Goal: Task Accomplishment & Management: Manage account settings

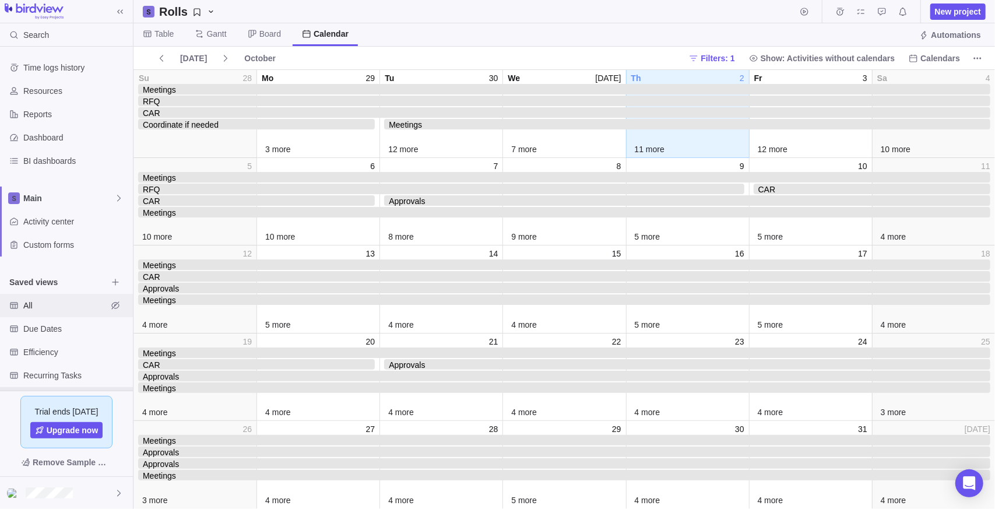
click at [54, 309] on span "All" at bounding box center [65, 306] width 84 height 12
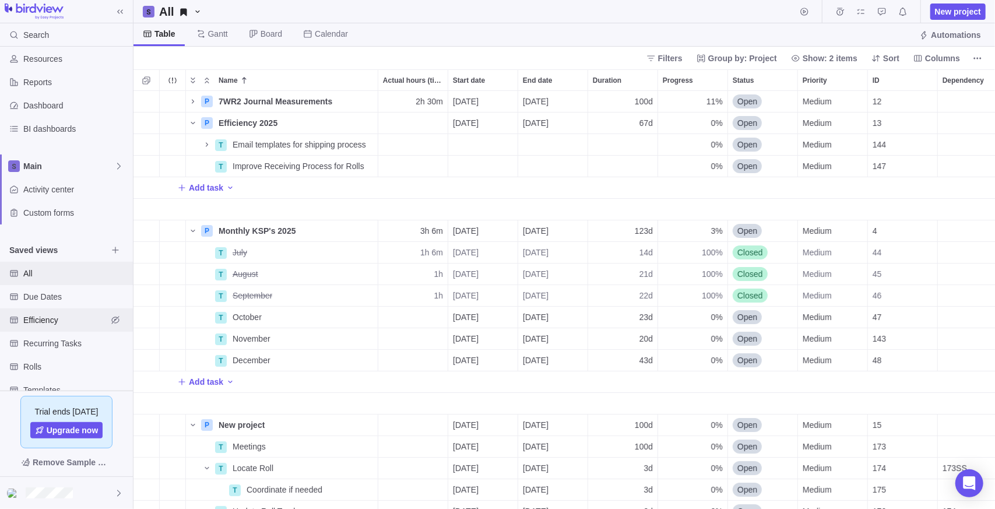
scroll to position [58, 0]
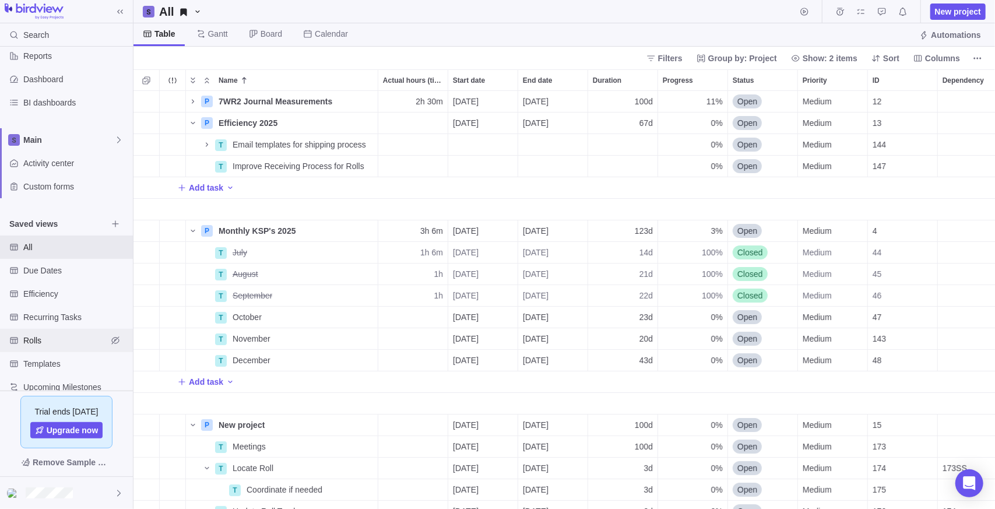
click at [62, 339] on span "Rolls" at bounding box center [65, 341] width 84 height 12
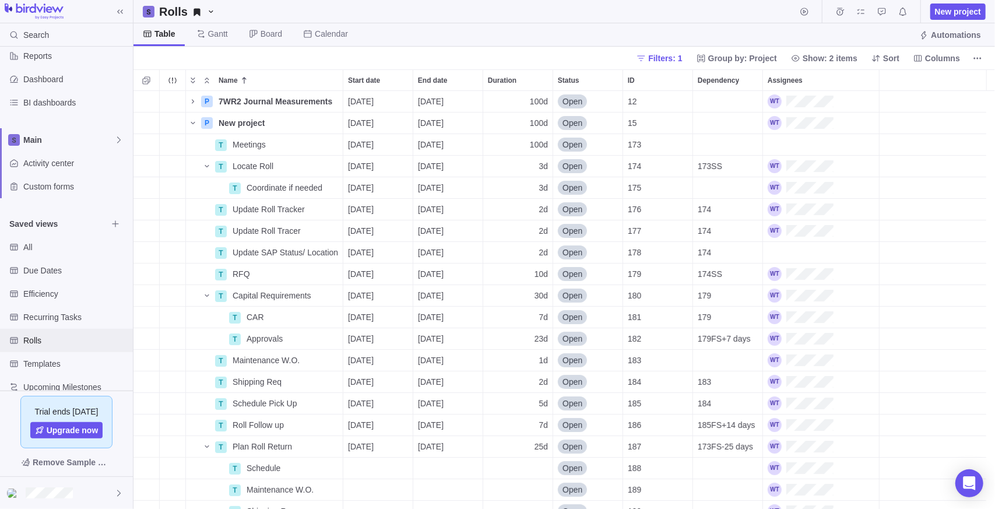
scroll to position [409, 853]
click at [208, 82] on icon "Collapse" at bounding box center [207, 81] width 4 height 6
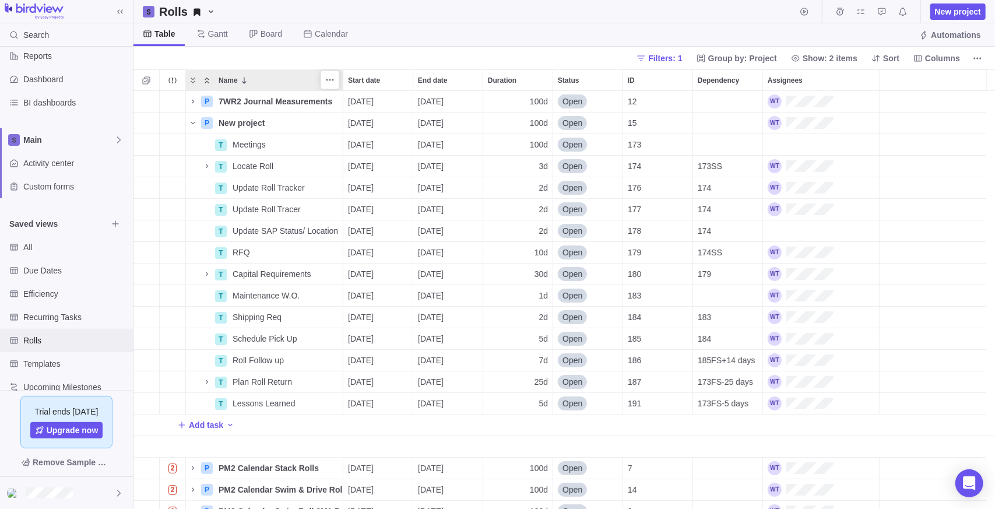
click at [208, 82] on icon "Collapse" at bounding box center [207, 81] width 4 height 6
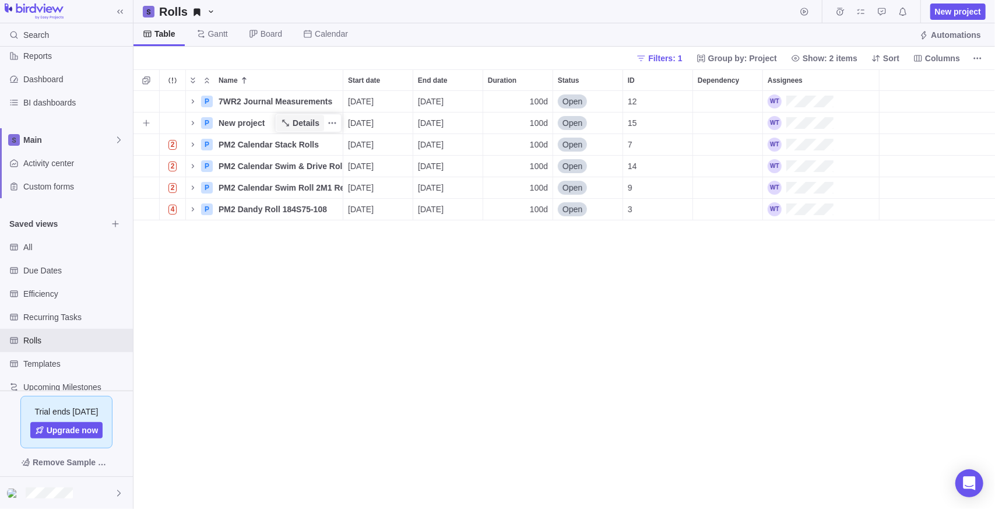
click at [290, 121] on icon "Name" at bounding box center [285, 122] width 9 height 9
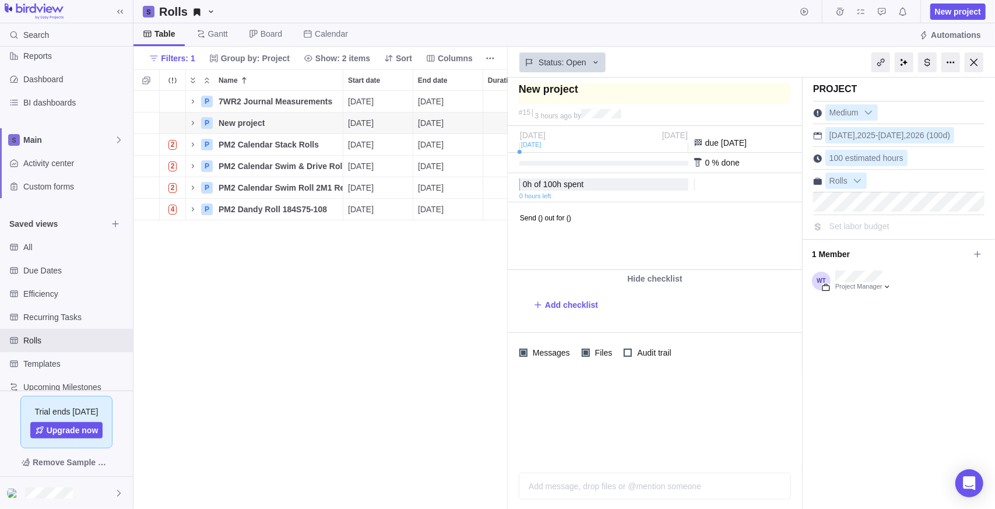
type textarea "M"
type textarea "MP"
type textarea "M"
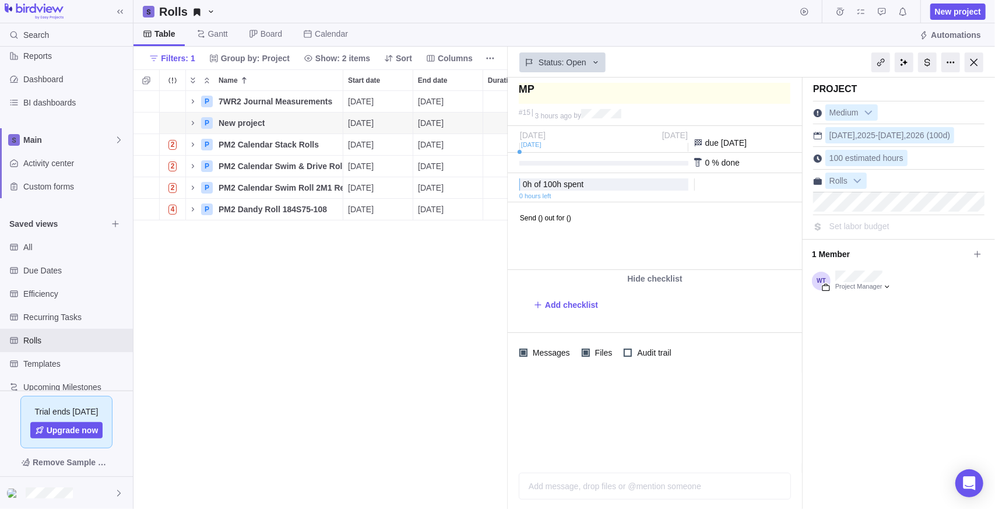
type textarea "M"
type textarea "P"
type textarea "PM"
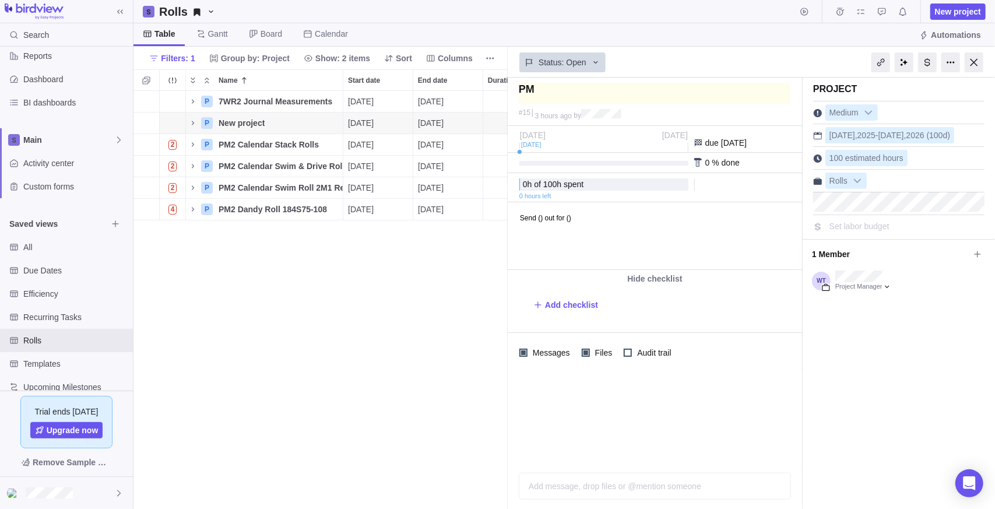
type textarea "PM1"
type textarea "PM1 D"
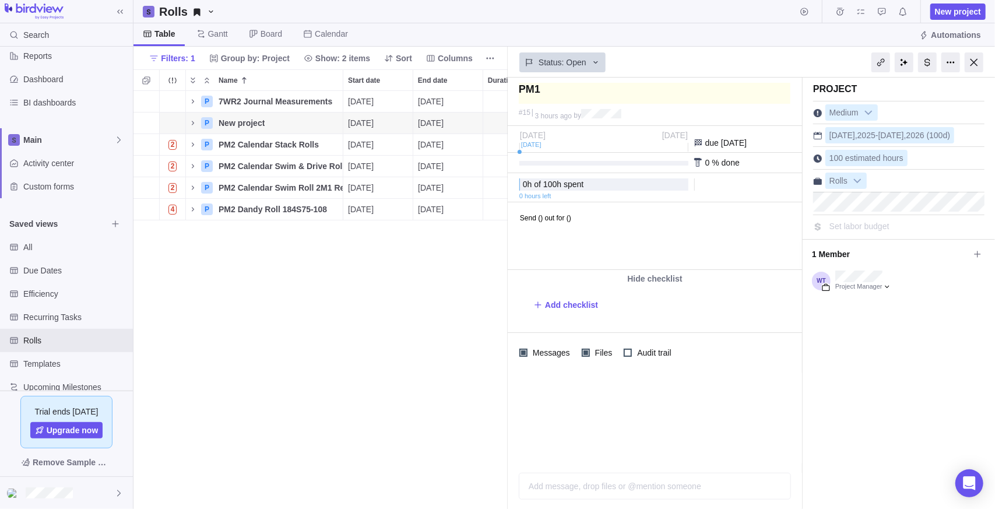
type textarea "PM1 D"
type textarea "PM1 Da"
type textarea "PM1 [PERSON_NAME]"
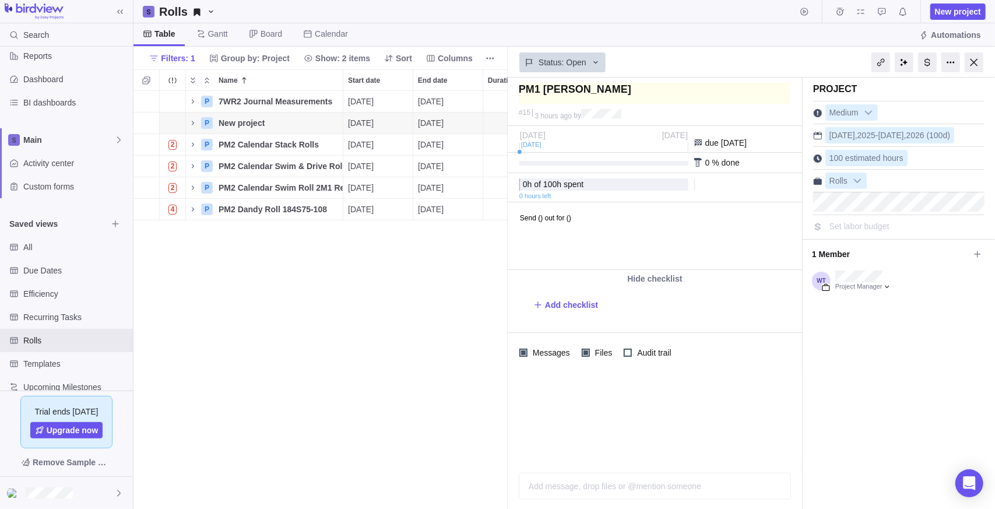
type textarea "PM1 Dand"
type textarea "PM1 Dandy"
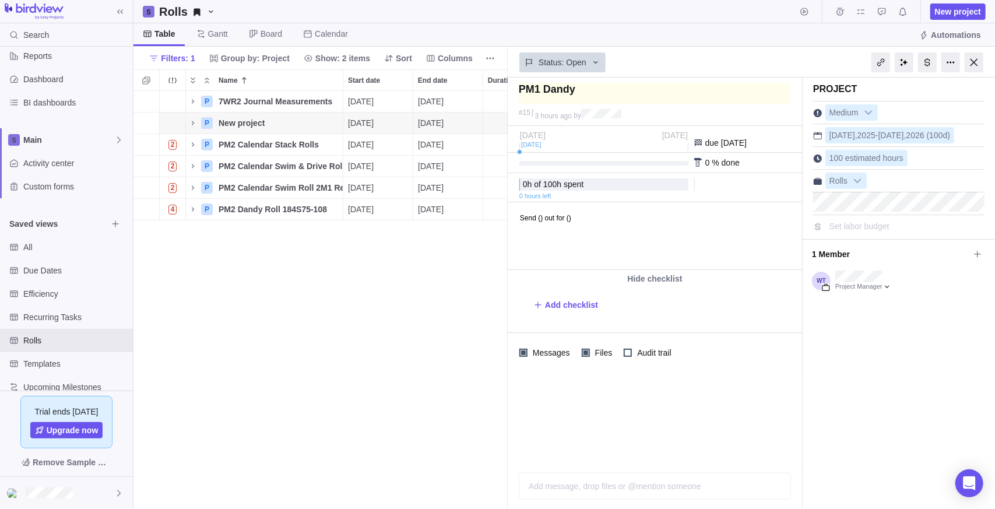
type textarea "PM1 Dandy"
type textarea "PM1 [PERSON_NAME]"
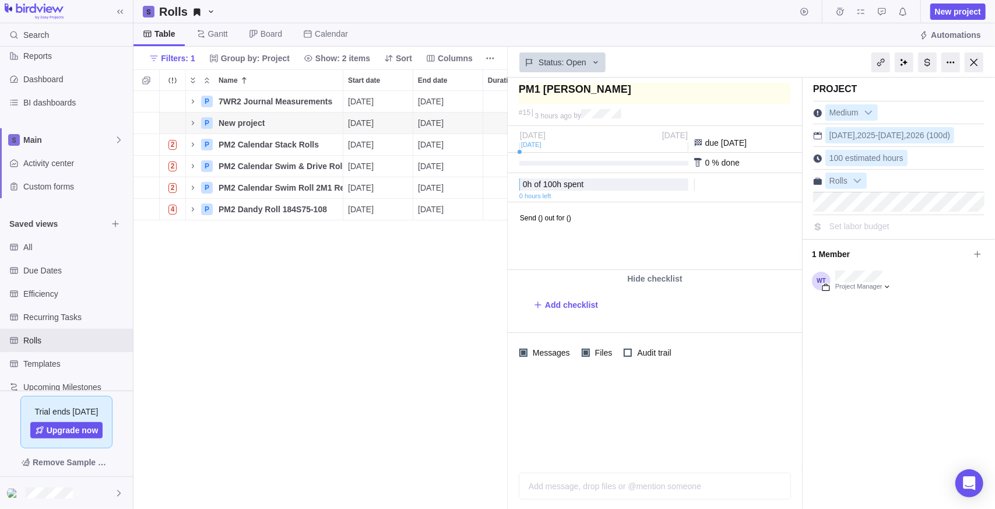
type textarea "PM1 [PERSON_NAME]"
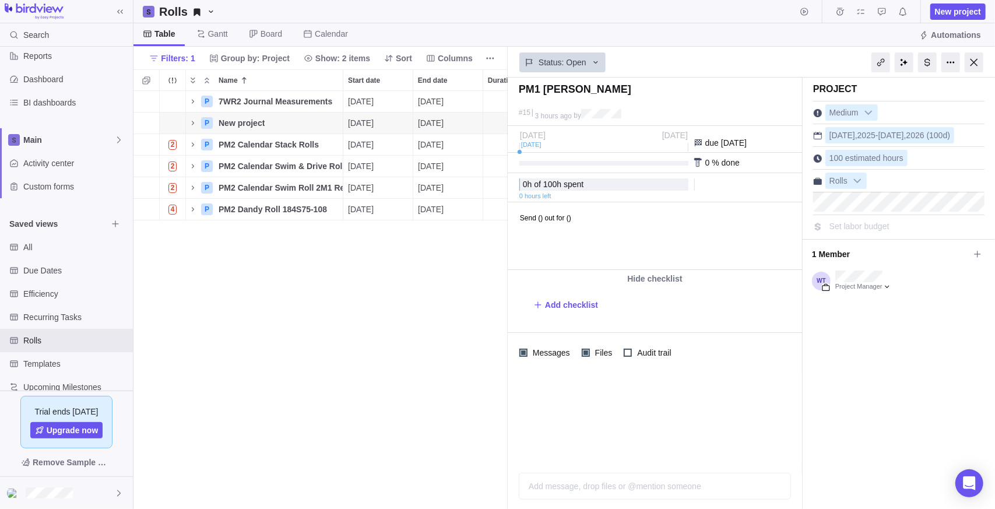
click at [505, 221] on body "Send () out for ()" at bounding box center [653, 211] width 291 height 19
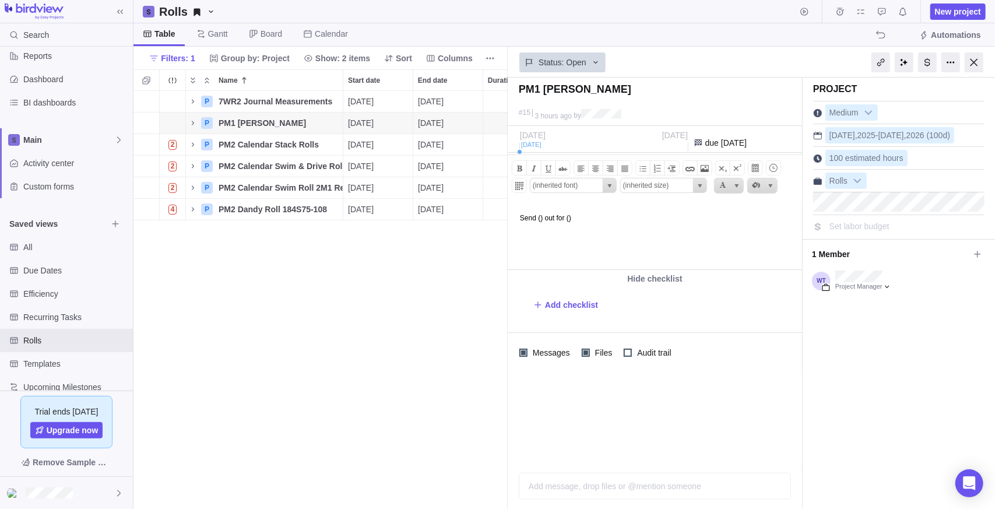
click at [505, 216] on body "Send () out for ()" at bounding box center [653, 211] width 291 height 19
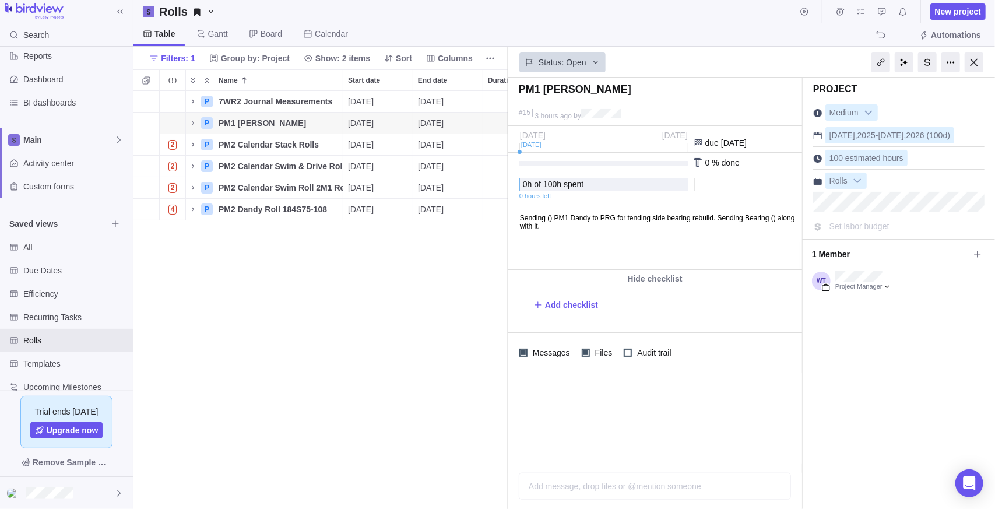
drag, startPoint x: 749, startPoint y: 432, endPoint x: 743, endPoint y: 427, distance: 7.8
click at [505, 432] on div at bounding box center [655, 417] width 294 height 91
click at [505, 345] on div "Project Medium [DATE] - [DATE] (100d) 100 estimated hours Rolls Set labor budge…" at bounding box center [899, 293] width 192 height 431
click at [505, 363] on div "Project Medium [DATE] - [DATE] (100d) 100 estimated hours Rolls Set labor budge…" at bounding box center [899, 293] width 192 height 431
click at [505, 66] on span "Status: Open" at bounding box center [563, 63] width 48 height 12
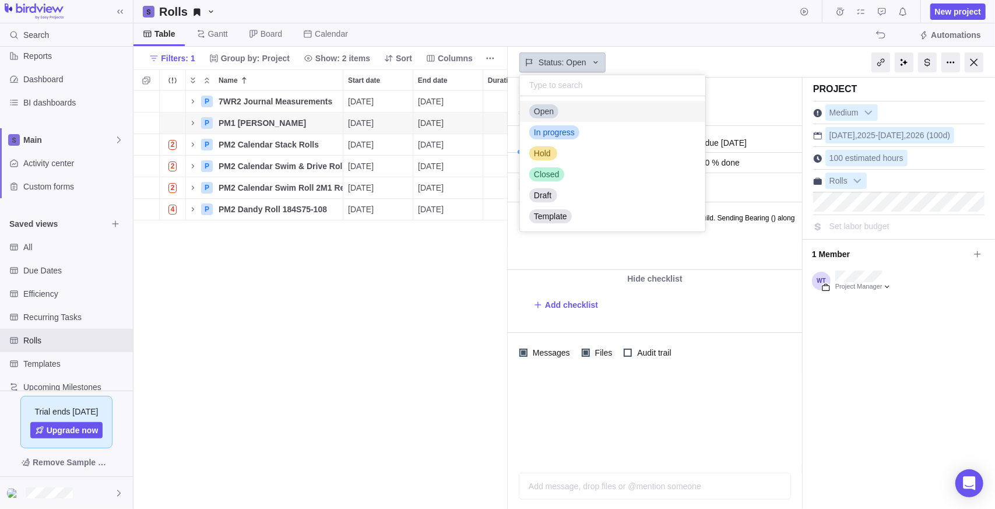
scroll to position [126, 177]
click at [505, 58] on span "Status: Open" at bounding box center [563, 63] width 48 height 12
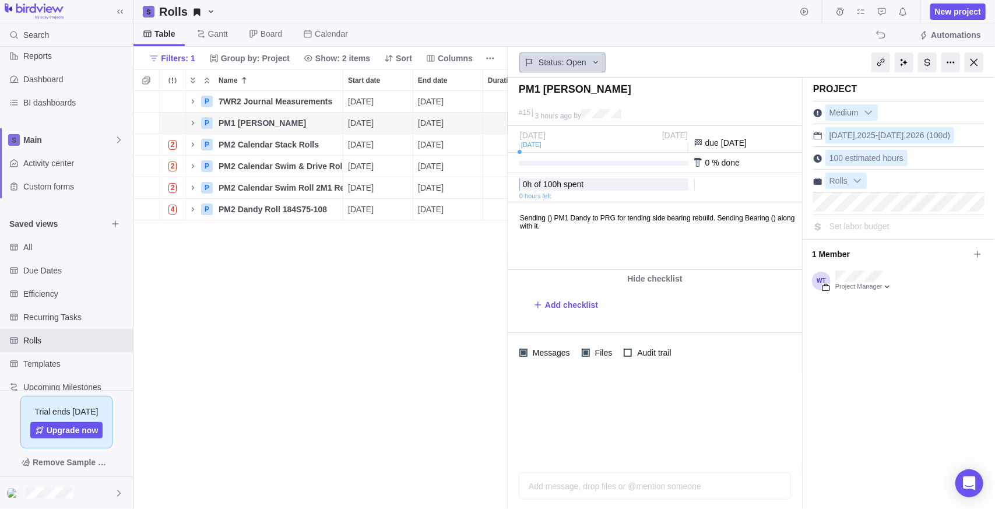
click at [505, 61] on span "Status: Open" at bounding box center [563, 63] width 48 height 12
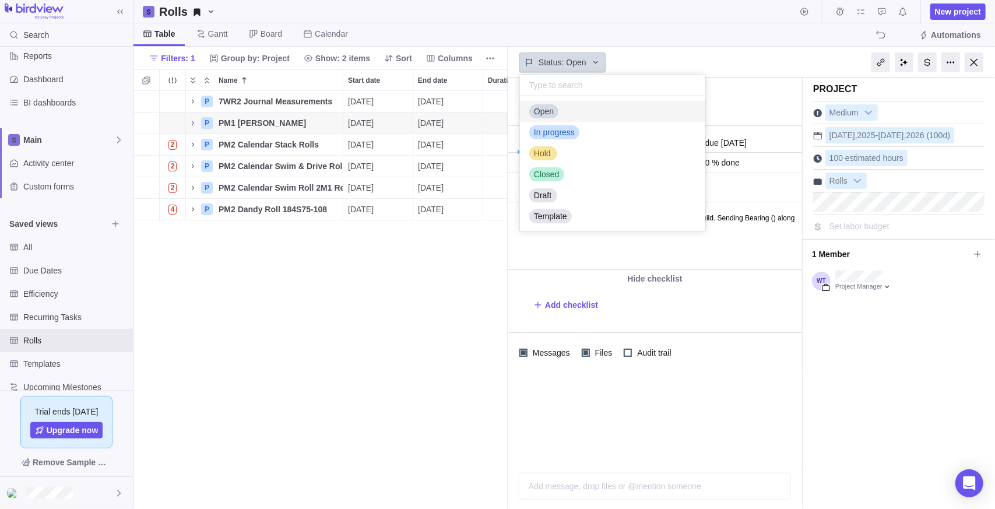
click at [505, 61] on span "Status: Open" at bounding box center [563, 63] width 48 height 12
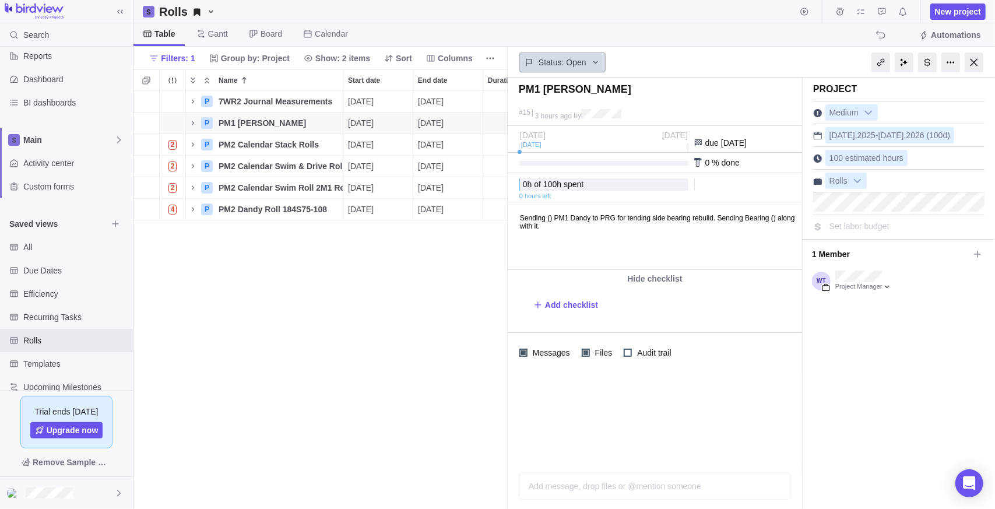
click at [505, 61] on span "Status: Open" at bounding box center [563, 63] width 48 height 12
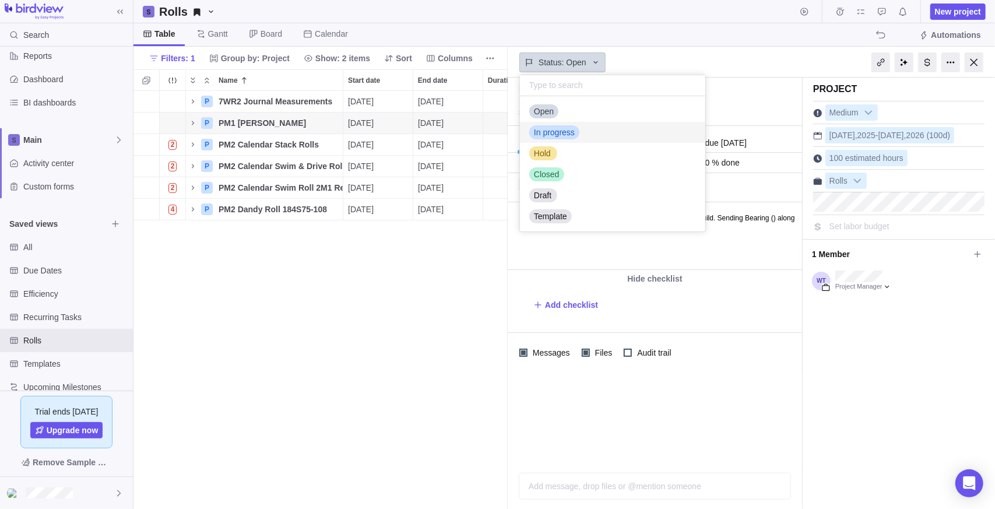
click at [505, 134] on span "In progress" at bounding box center [554, 132] width 41 height 12
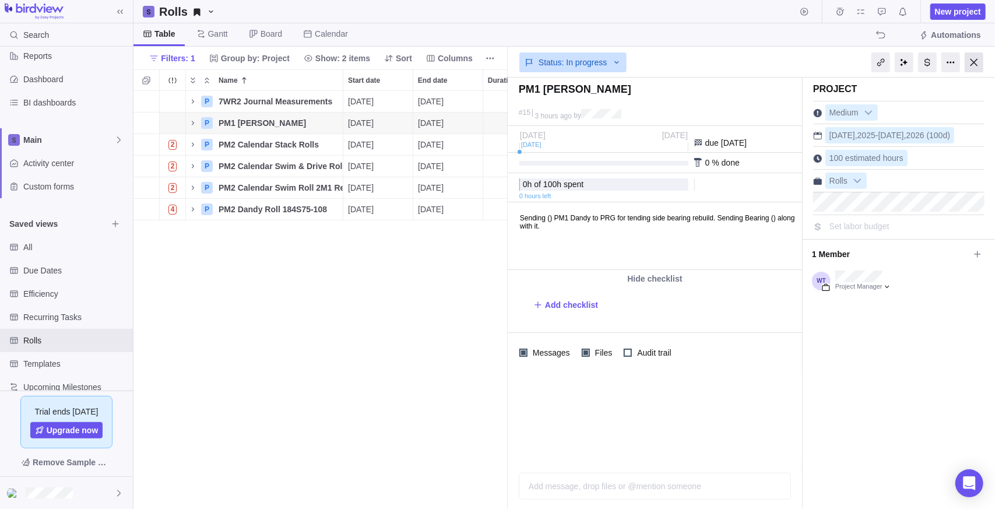
click at [505, 62] on div at bounding box center [974, 62] width 19 height 20
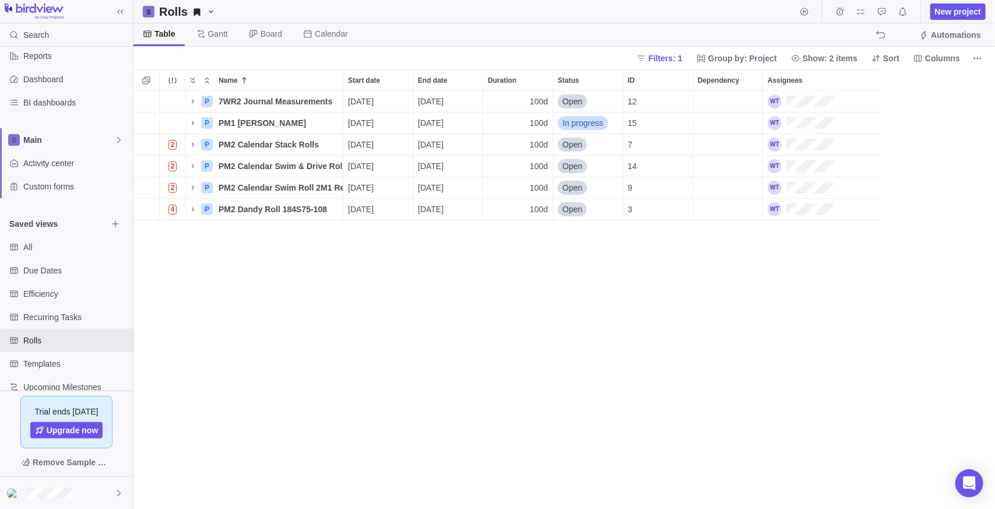
scroll to position [409, 853]
click at [505, 147] on span "Open" at bounding box center [573, 145] width 20 height 12
click at [505, 212] on span "In progress" at bounding box center [587, 214] width 41 height 12
click at [301, 167] on span "Details" at bounding box center [306, 166] width 27 height 12
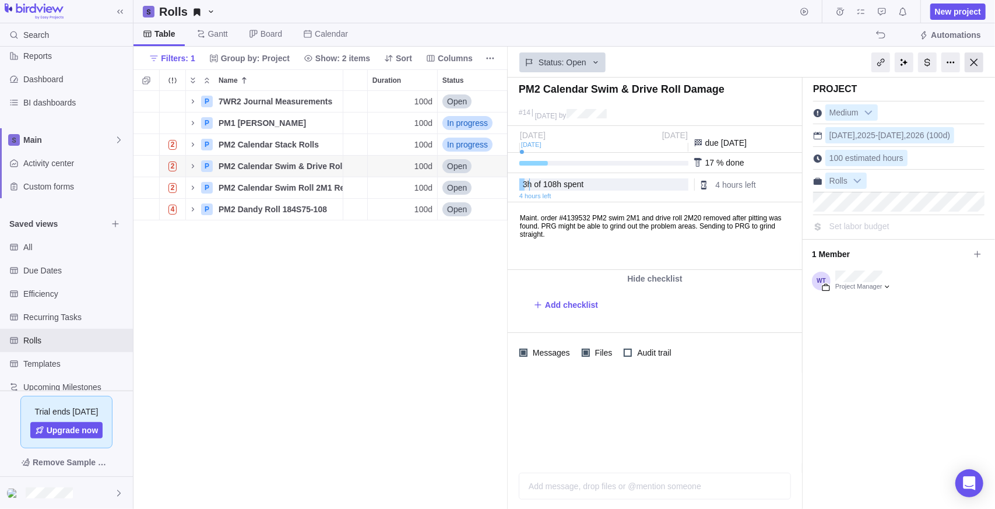
click at [505, 62] on div at bounding box center [974, 62] width 19 height 20
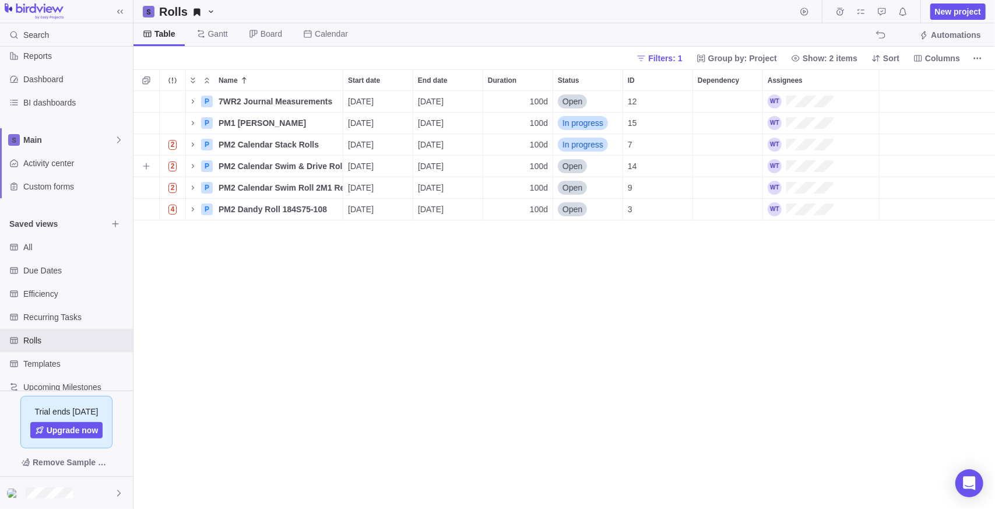
click at [505, 166] on span "Open" at bounding box center [573, 166] width 20 height 12
click at [505, 237] on span "In progress" at bounding box center [587, 235] width 41 height 12
click at [505, 212] on span "Open" at bounding box center [573, 209] width 20 height 12
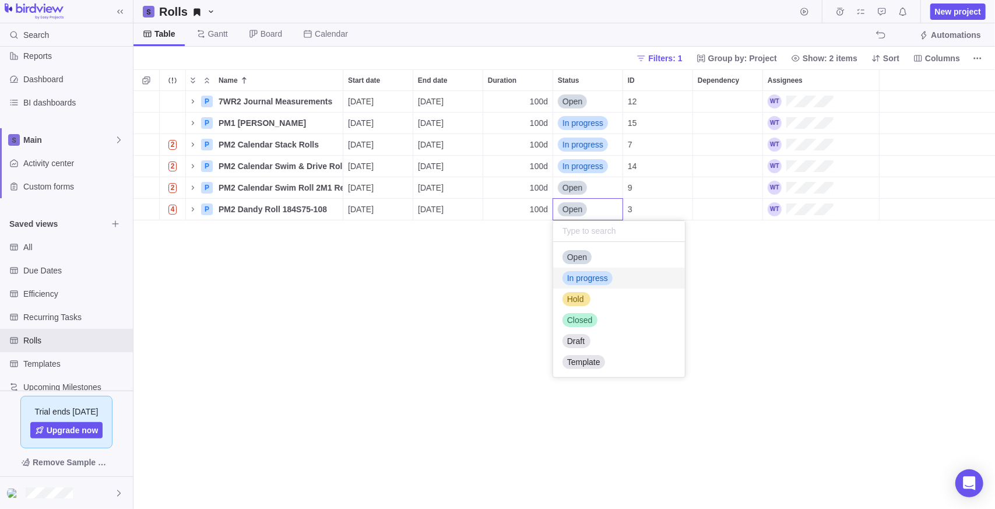
drag, startPoint x: 585, startPoint y: 276, endPoint x: 585, endPoint y: 268, distance: 8.2
click at [505, 276] on span "In progress" at bounding box center [587, 278] width 41 height 12
click at [505, 188] on span "Open" at bounding box center [573, 188] width 20 height 12
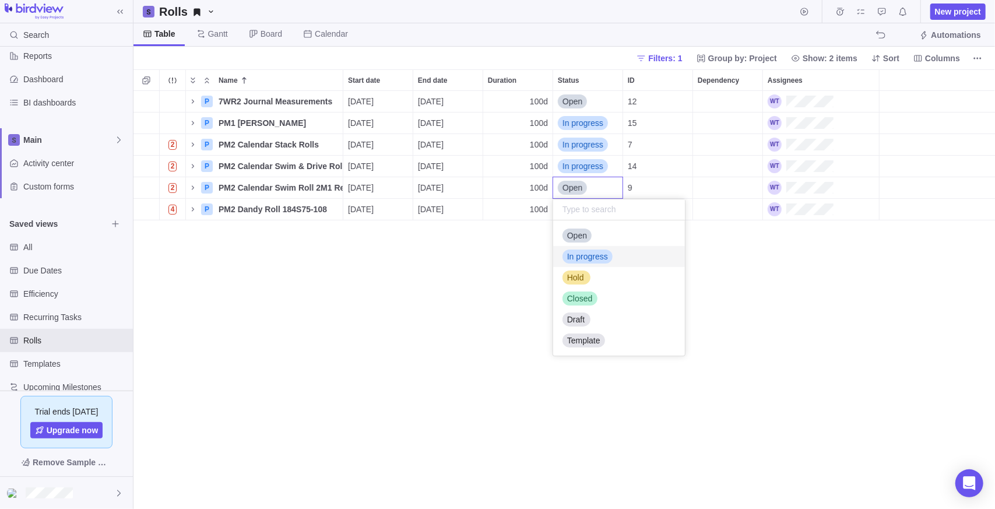
click at [505, 248] on div "In progress" at bounding box center [619, 256] width 132 height 21
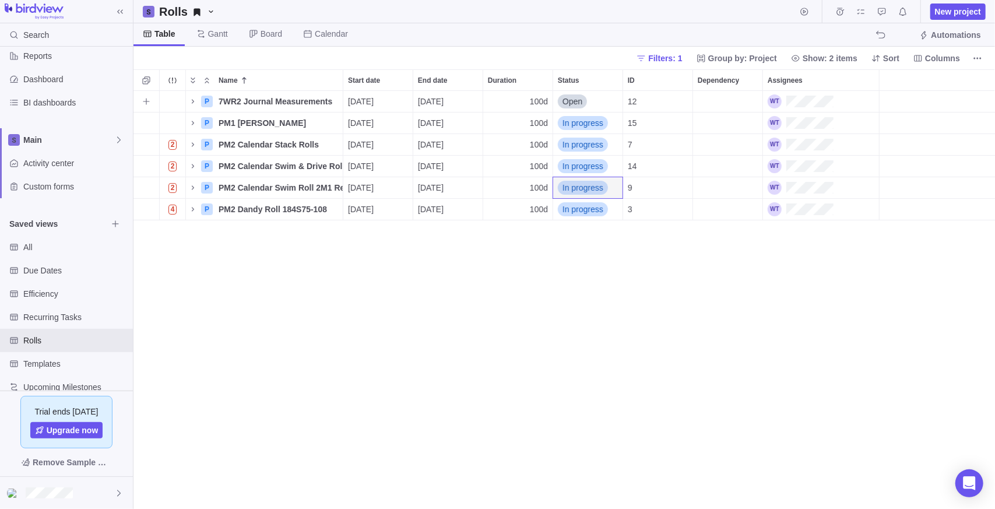
click at [505, 100] on span "Open" at bounding box center [573, 102] width 20 height 12
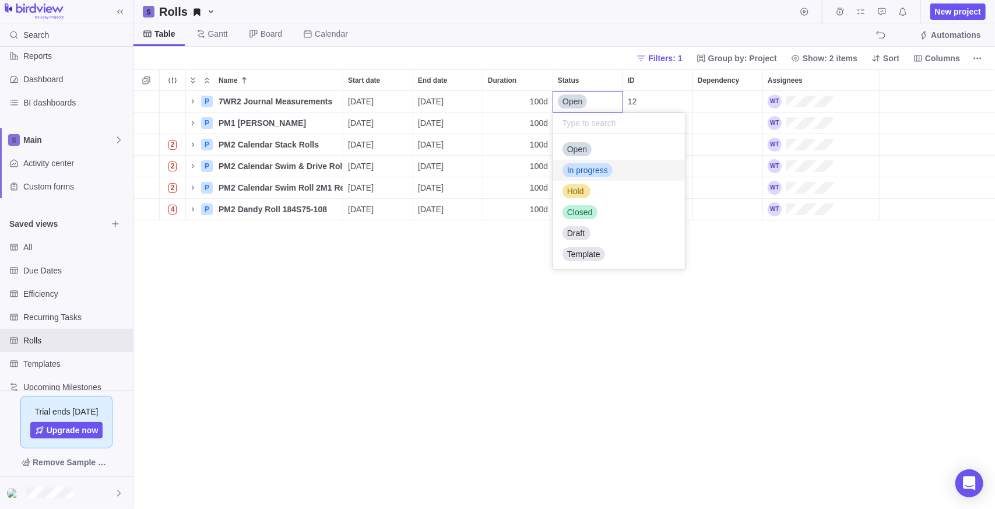
click at [505, 172] on span "In progress" at bounding box center [587, 170] width 41 height 12
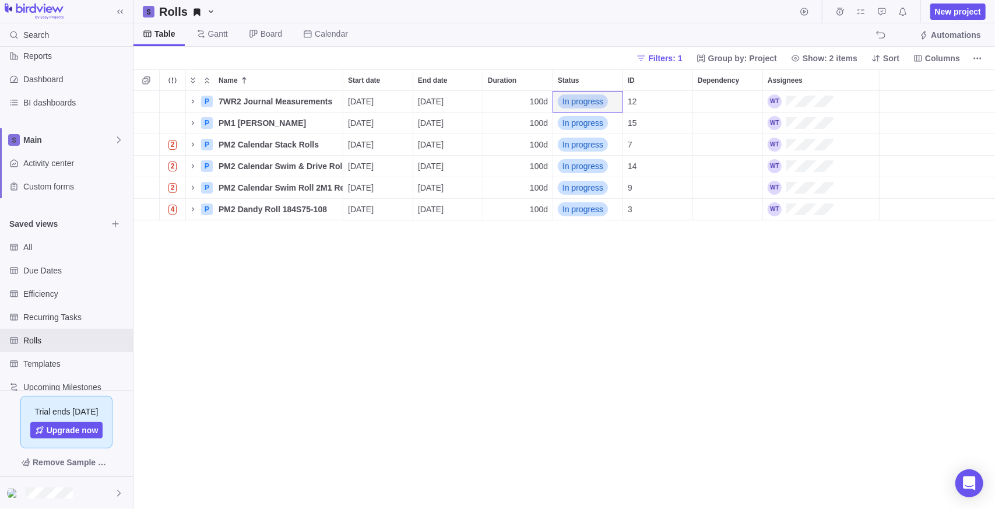
click at [504, 287] on div "P 7WR2 Journal Measurements Details [DATE] [DATE] 100d In progress 12 P PM1 Dan…" at bounding box center [564, 300] width 862 height 419
click at [193, 99] on icon "Name" at bounding box center [192, 101] width 9 height 9
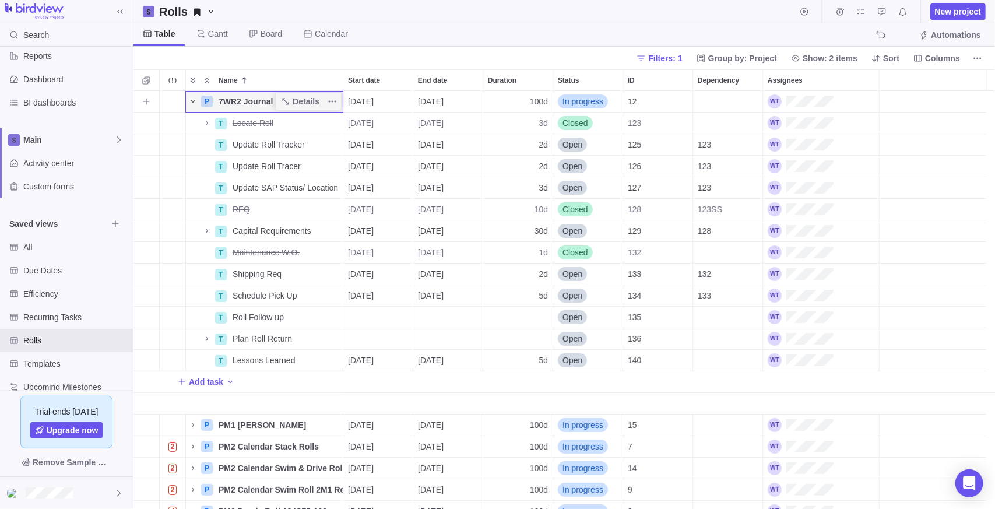
click at [193, 99] on icon "Name" at bounding box center [192, 101] width 9 height 9
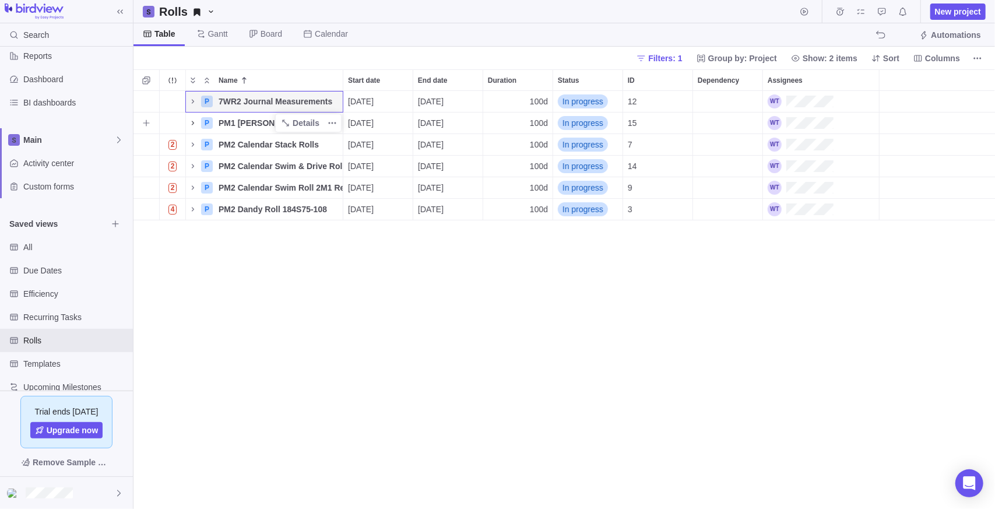
click at [192, 122] on icon "Name" at bounding box center [192, 122] width 9 height 9
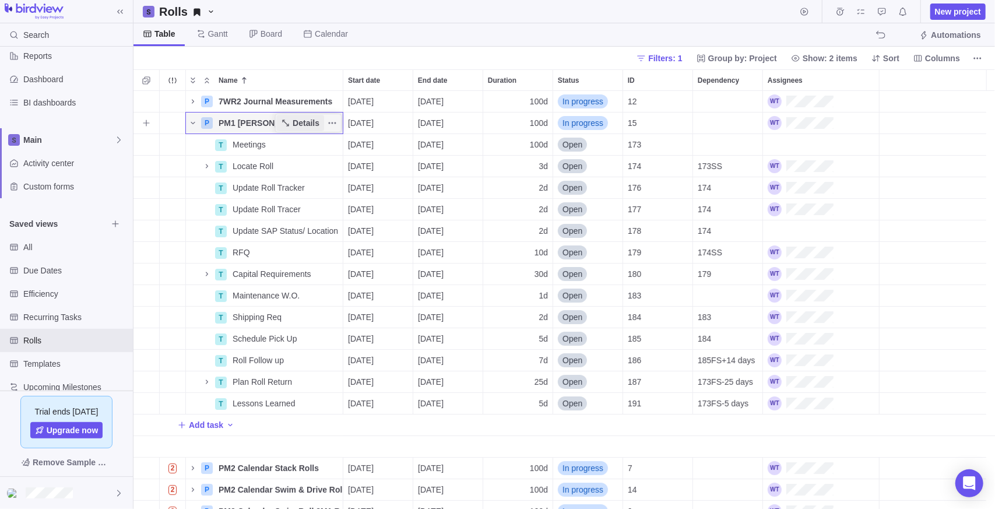
click at [313, 124] on span "Details" at bounding box center [306, 123] width 27 height 12
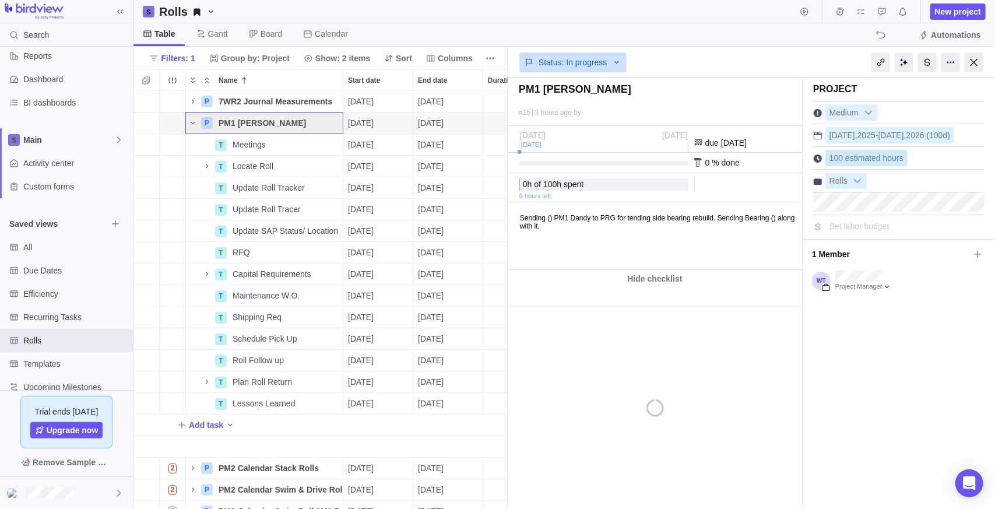
scroll to position [409, 366]
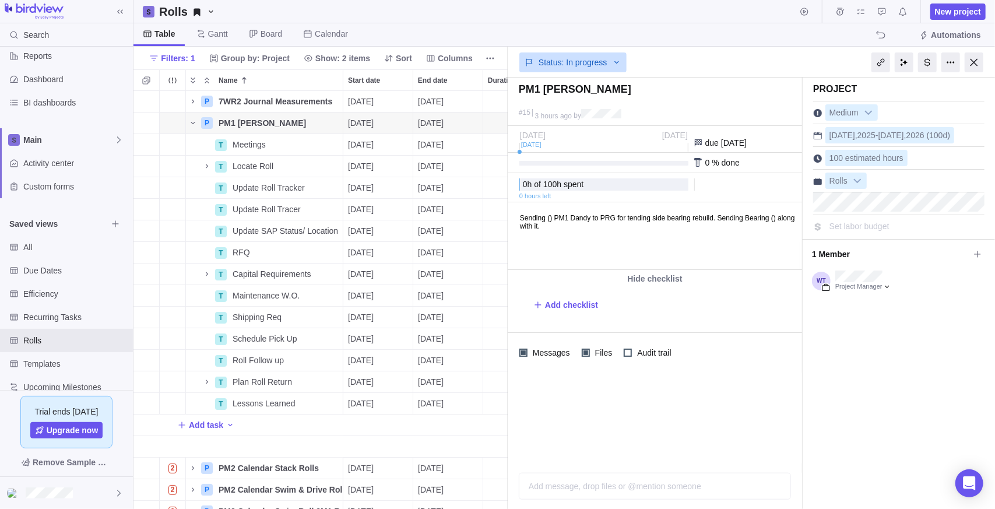
click at [505, 428] on div "Project Medium [DATE] - [DATE] (100d) 100 estimated hours Rolls Set labor budge…" at bounding box center [899, 293] width 192 height 431
click at [505, 21] on div "Rolls New project" at bounding box center [564, 11] width 862 height 23
click at [505, 179] on b at bounding box center [857, 180] width 17 height 15
click at [505, 378] on div "PM1 [PERSON_NAME] #15 3 hours ago by Project was completed on its planned end d…" at bounding box center [751, 293] width 487 height 431
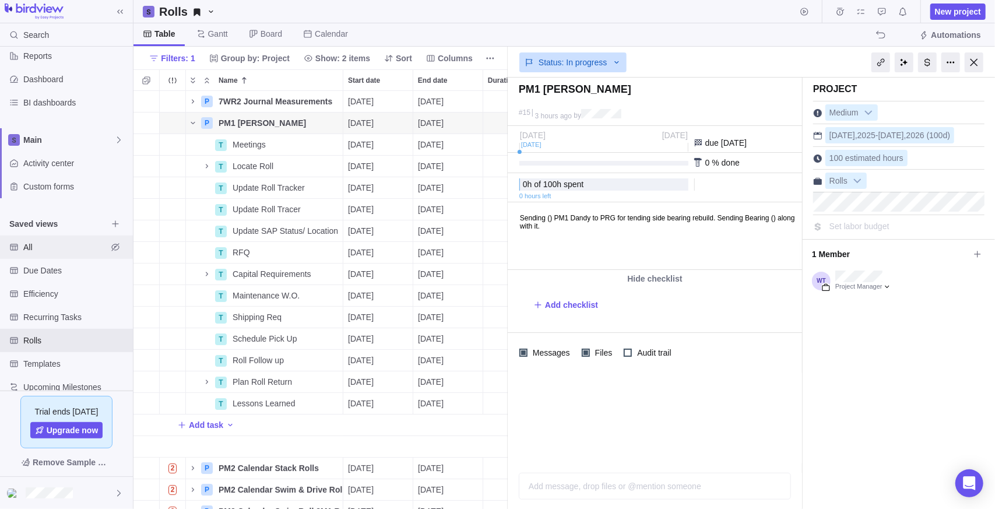
click at [65, 248] on span "All" at bounding box center [65, 247] width 84 height 12
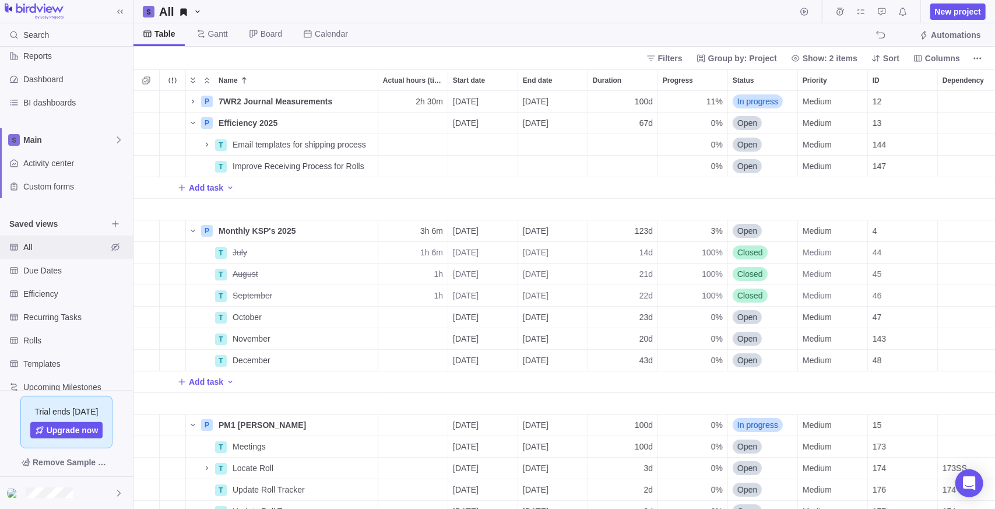
scroll to position [409, 853]
click at [160, 33] on span "Table" at bounding box center [164, 34] width 21 height 12
click at [505, 62] on span "Filters" at bounding box center [670, 58] width 24 height 12
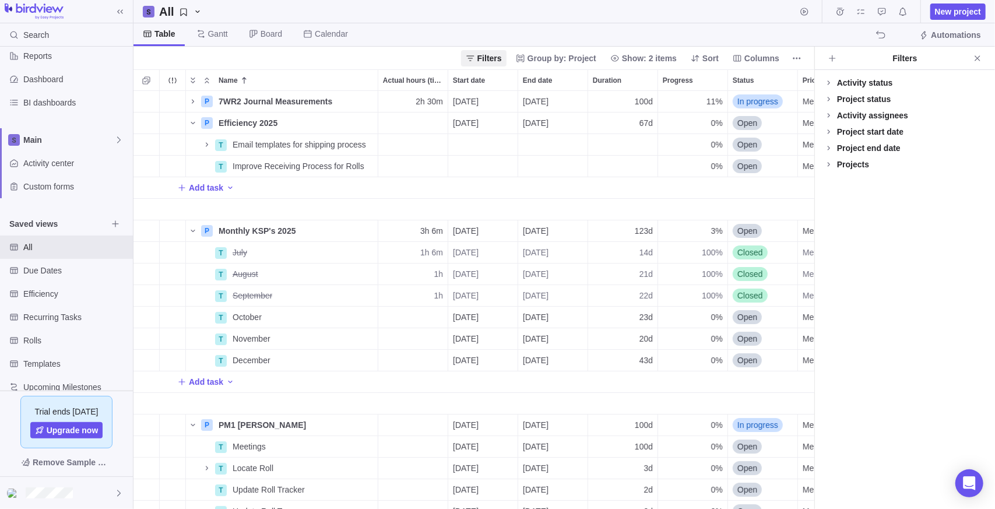
click at [505, 166] on div "Projects" at bounding box center [853, 165] width 32 height 12
click at [505, 166] on span at bounding box center [829, 164] width 16 height 16
click at [505, 62] on icon "Add filters" at bounding box center [832, 58] width 9 height 9
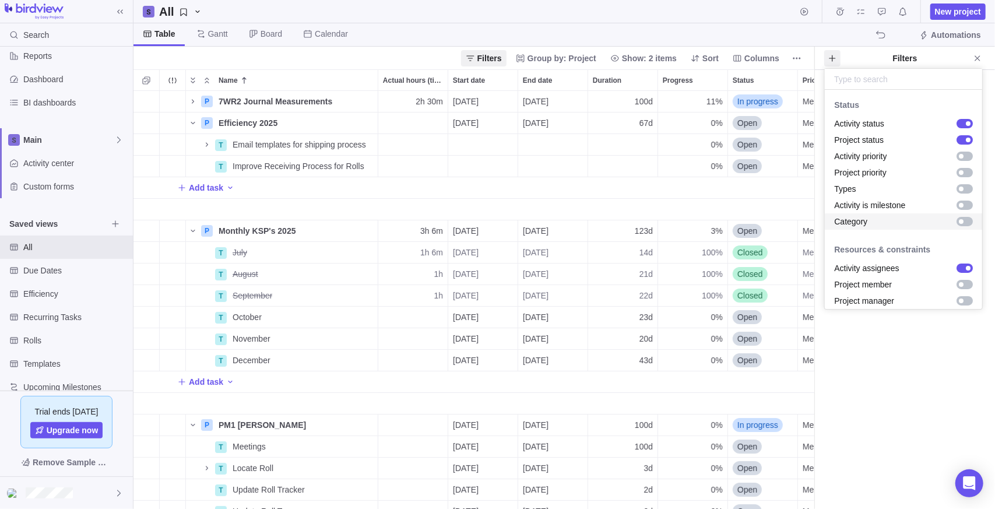
click at [505, 223] on div "grid" at bounding box center [961, 221] width 5 height 5
click at [505, 224] on div "grid" at bounding box center [965, 221] width 16 height 9
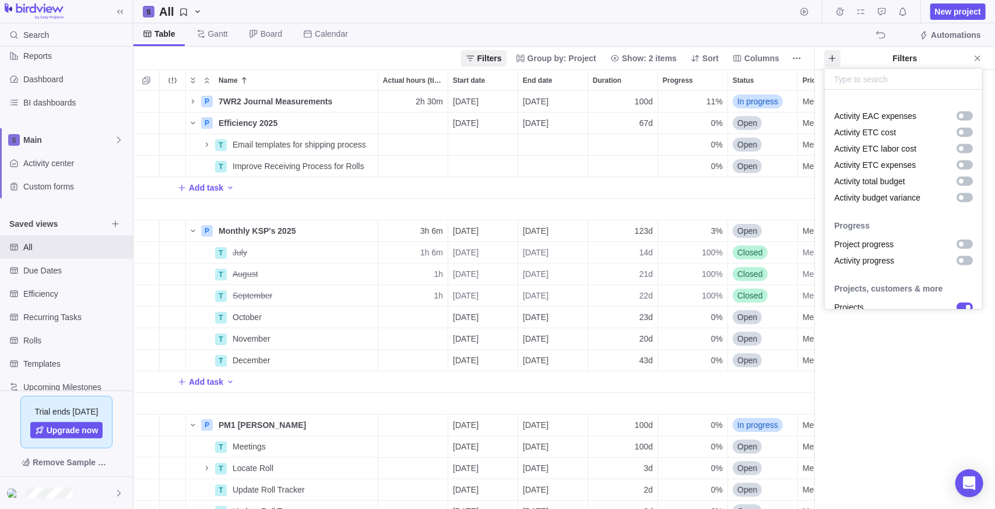
scroll to position [876, 0]
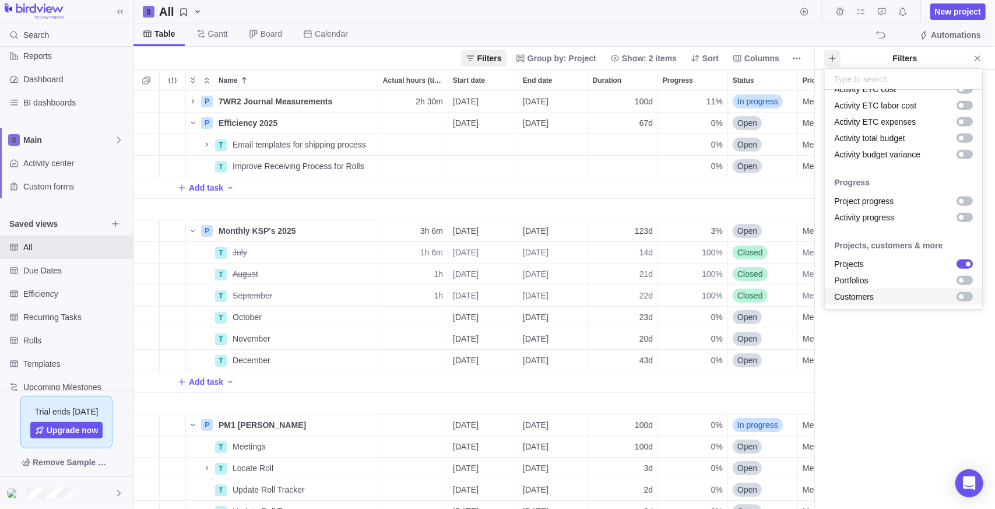
click at [505, 296] on div "grid" at bounding box center [965, 296] width 16 height 9
click at [505, 367] on body "Search Time logs history Resources Reports Dashboard BI dashboards Main Activit…" at bounding box center [497, 254] width 995 height 509
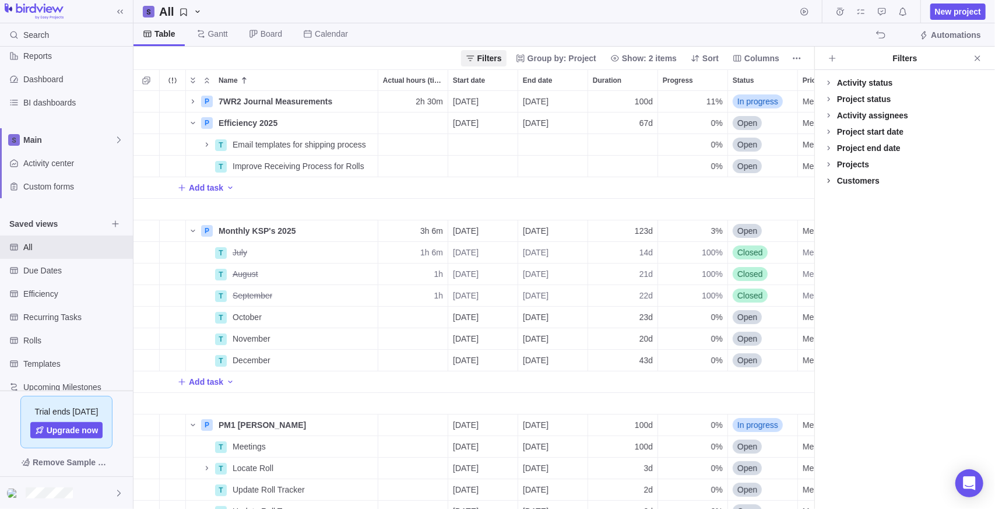
click at [505, 184] on icon at bounding box center [828, 180] width 9 height 9
click at [505, 214] on div at bounding box center [828, 213] width 9 height 16
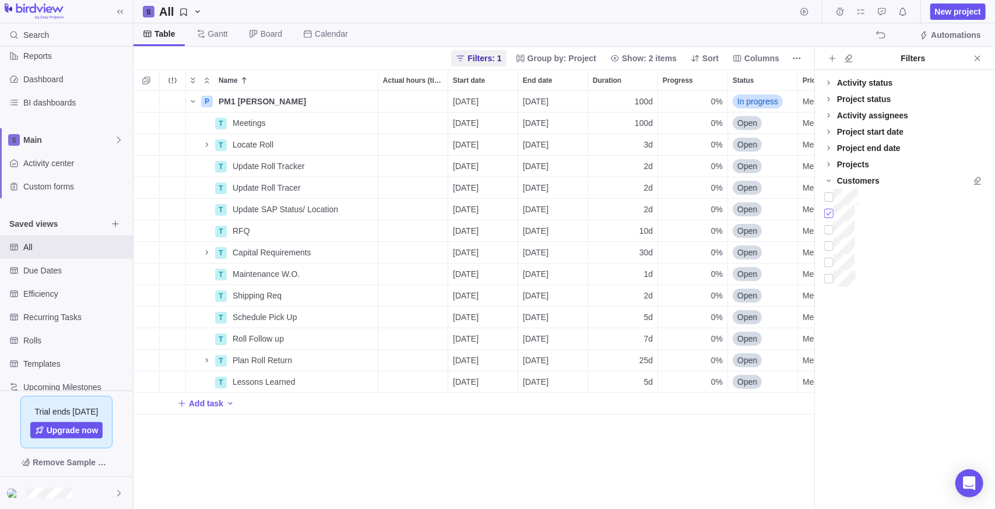
scroll to position [409, 672]
click at [195, 101] on icon "Name" at bounding box center [192, 101] width 9 height 9
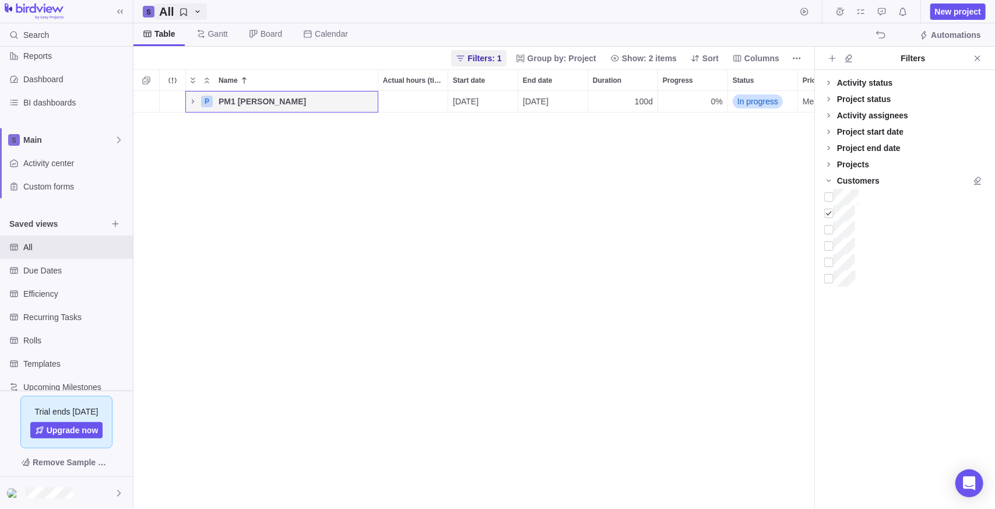
click at [182, 17] on div "All" at bounding box center [180, 11] width 43 height 16
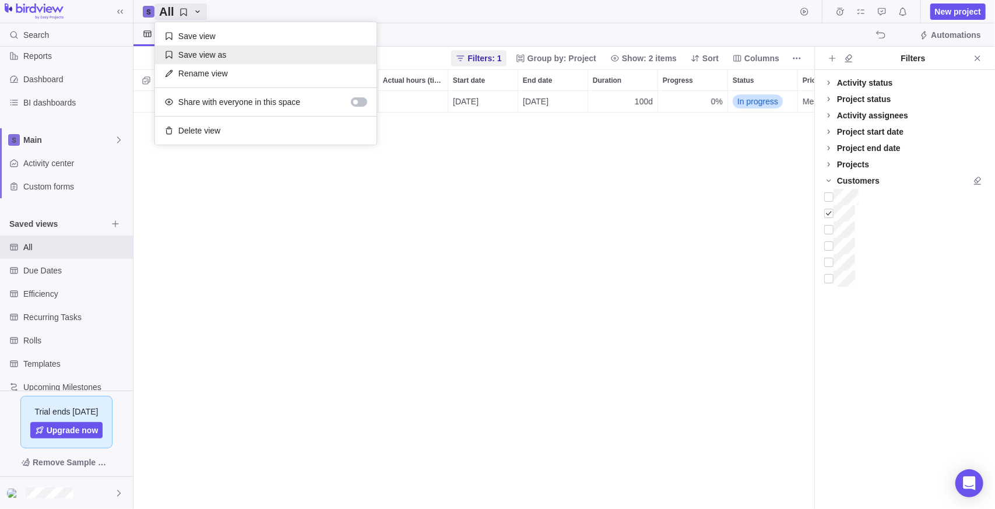
click at [201, 54] on span "Save view as" at bounding box center [202, 55] width 48 height 12
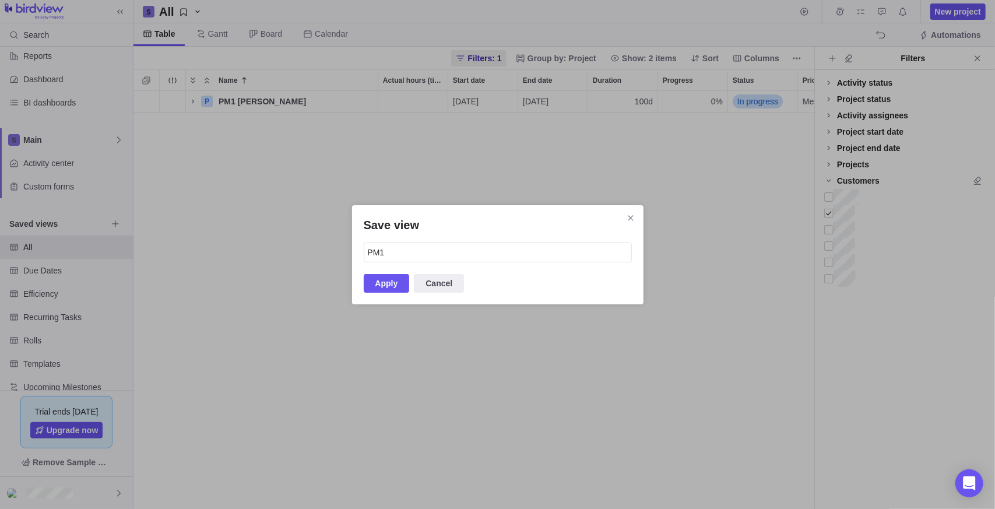
type input "PM1"
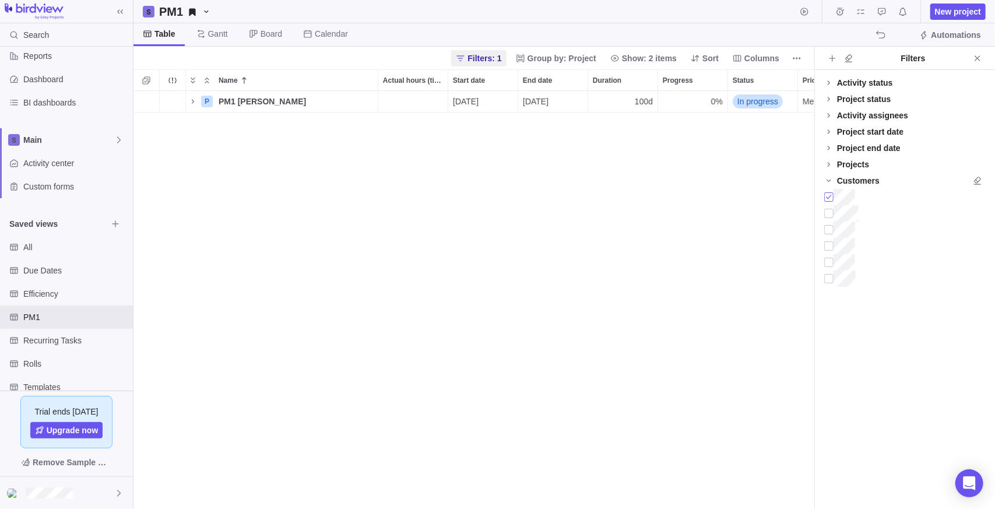
click at [505, 199] on div at bounding box center [828, 197] width 9 height 16
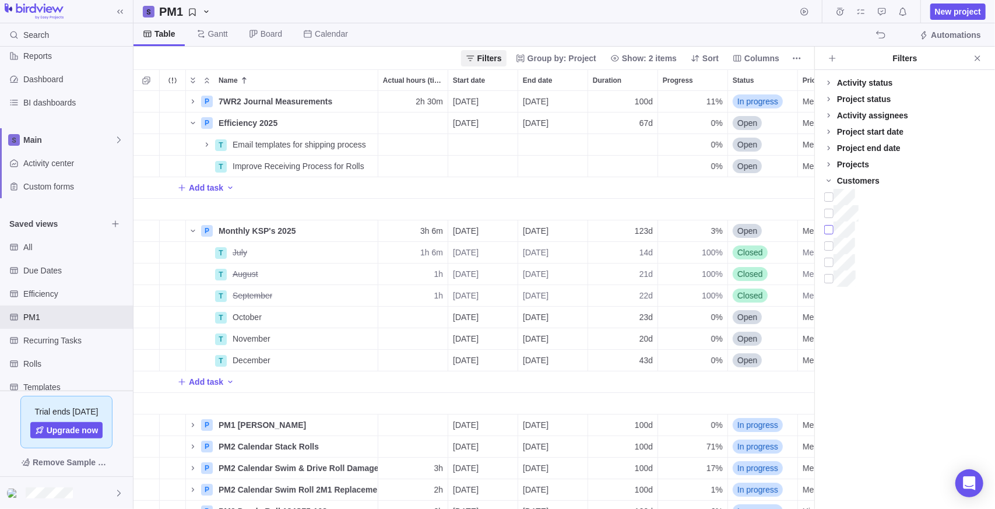
click at [505, 226] on div at bounding box center [828, 230] width 9 height 16
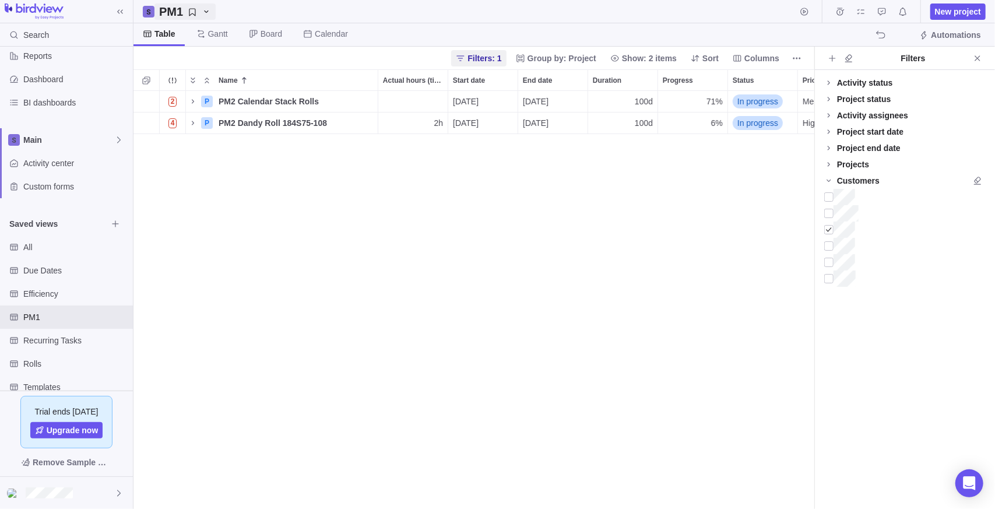
click at [188, 11] on icon "PM1" at bounding box center [192, 12] width 9 height 9
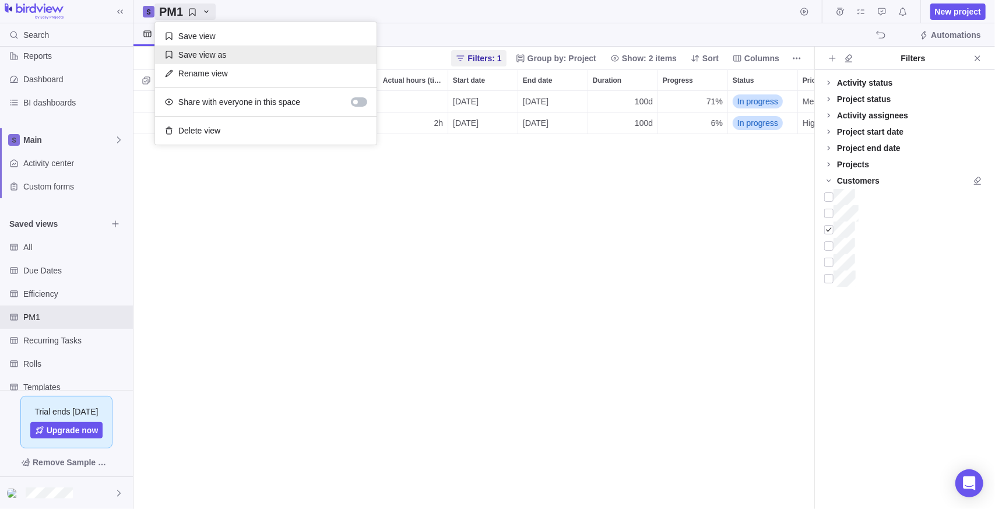
click at [203, 57] on span "Save view as" at bounding box center [202, 55] width 48 height 12
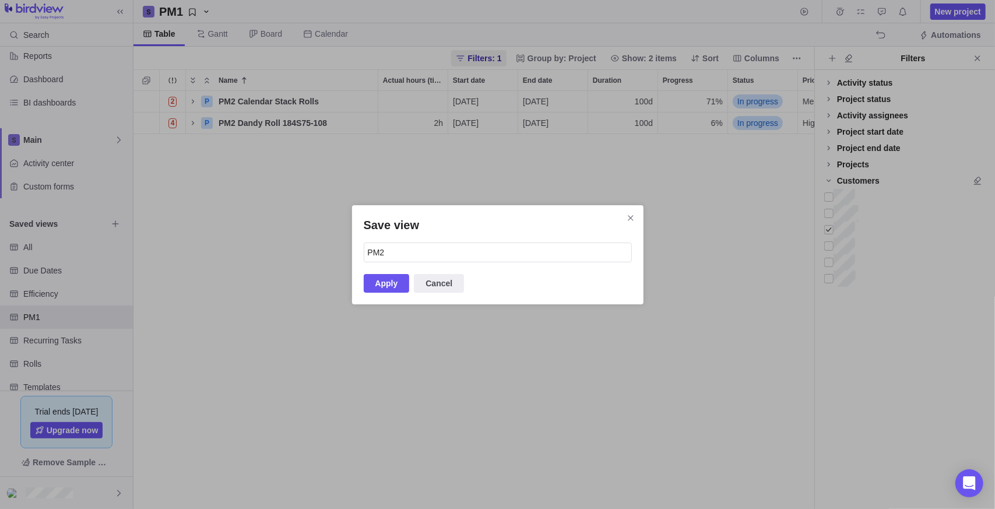
type input "PM2"
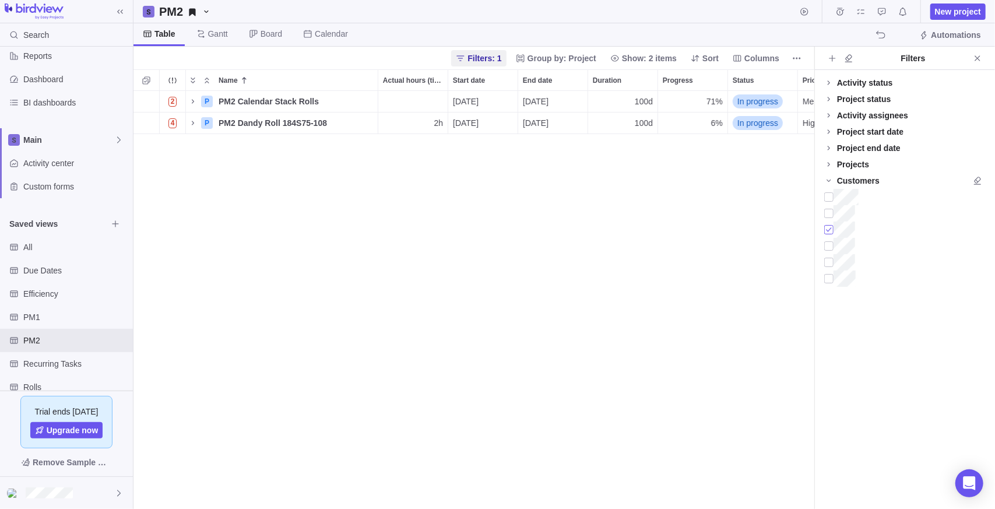
click at [505, 230] on div at bounding box center [828, 230] width 9 height 16
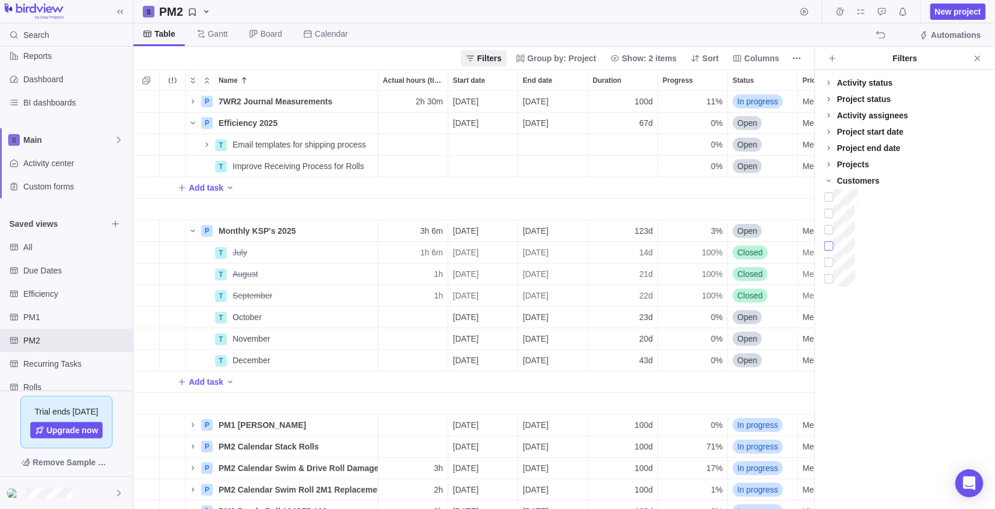
click at [505, 248] on div at bounding box center [828, 246] width 9 height 16
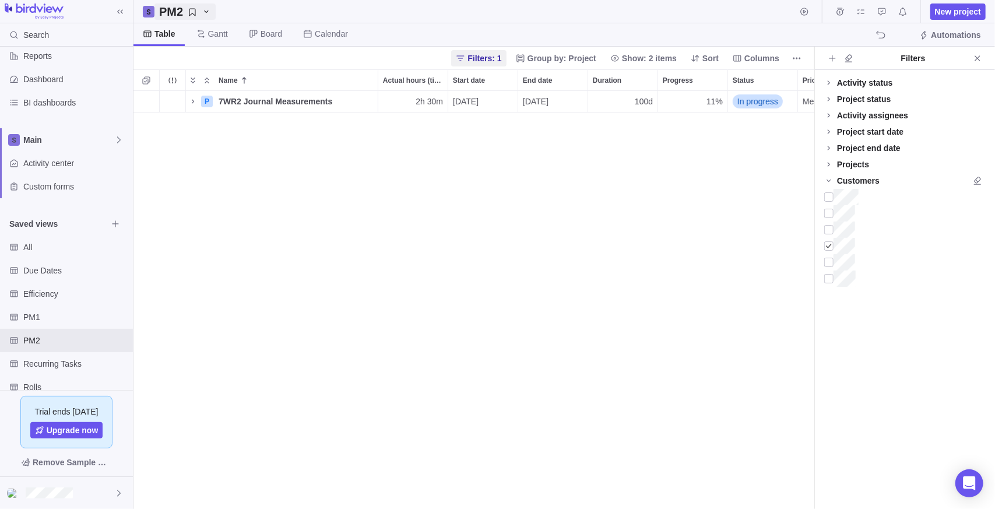
drag, startPoint x: 177, startPoint y: 12, endPoint x: 187, endPoint y: 15, distance: 10.0
click at [177, 12] on h2 "PM2" at bounding box center [171, 11] width 24 height 16
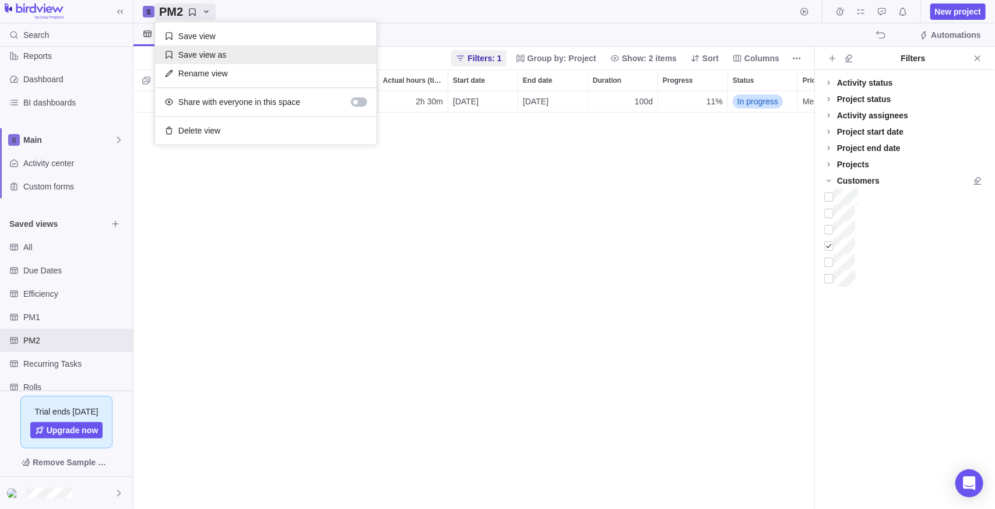
click at [230, 55] on div "Save view as" at bounding box center [266, 54] width 222 height 19
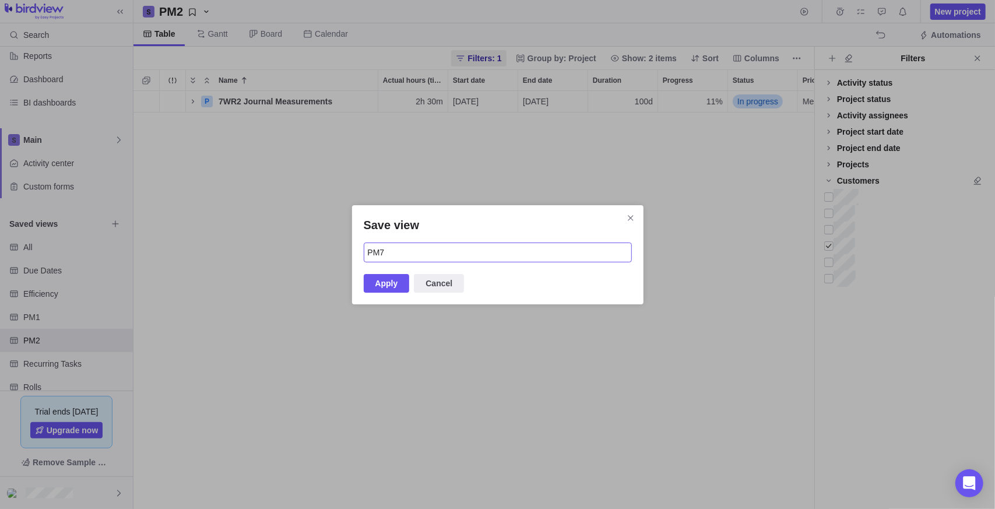
type input "PM7"
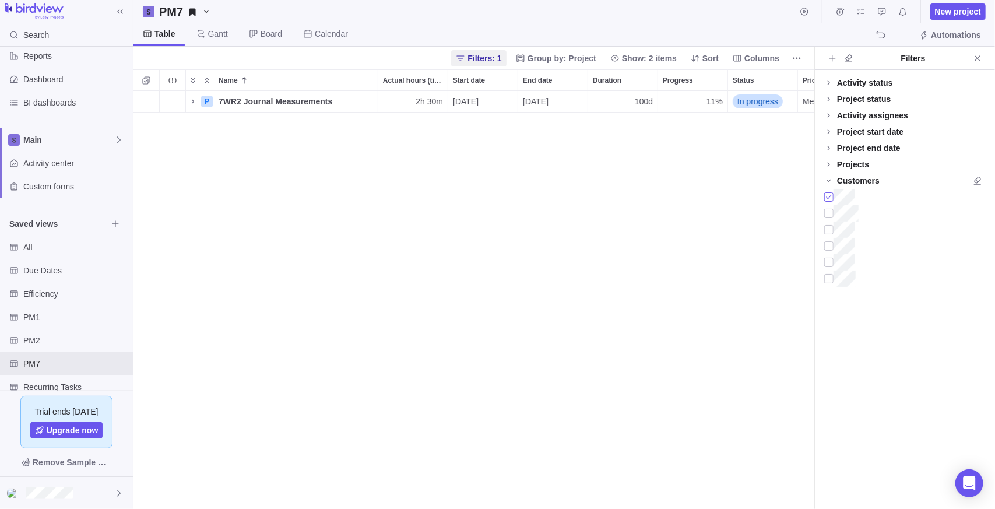
drag, startPoint x: 831, startPoint y: 198, endPoint x: 831, endPoint y: 206, distance: 7.6
click at [505, 199] on div at bounding box center [828, 197] width 9 height 16
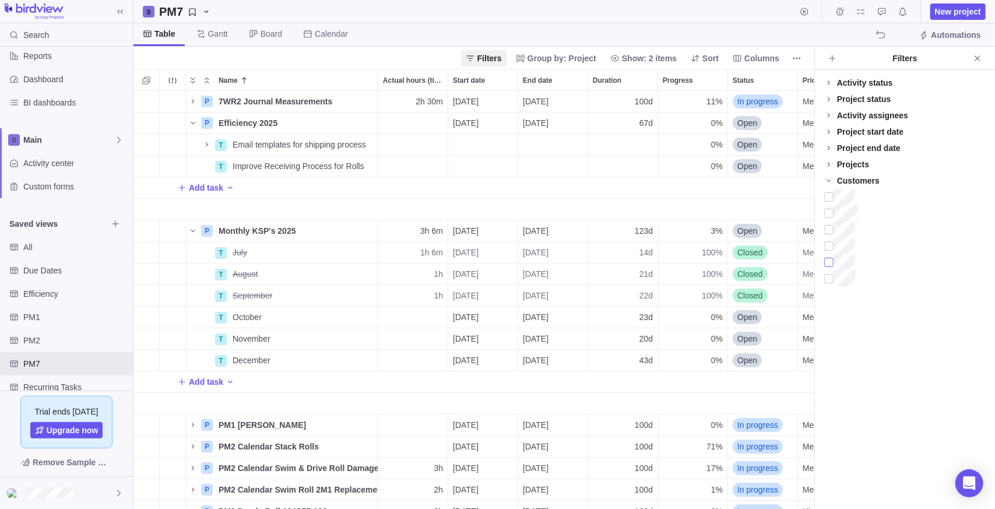
click at [505, 264] on div at bounding box center [828, 262] width 9 height 16
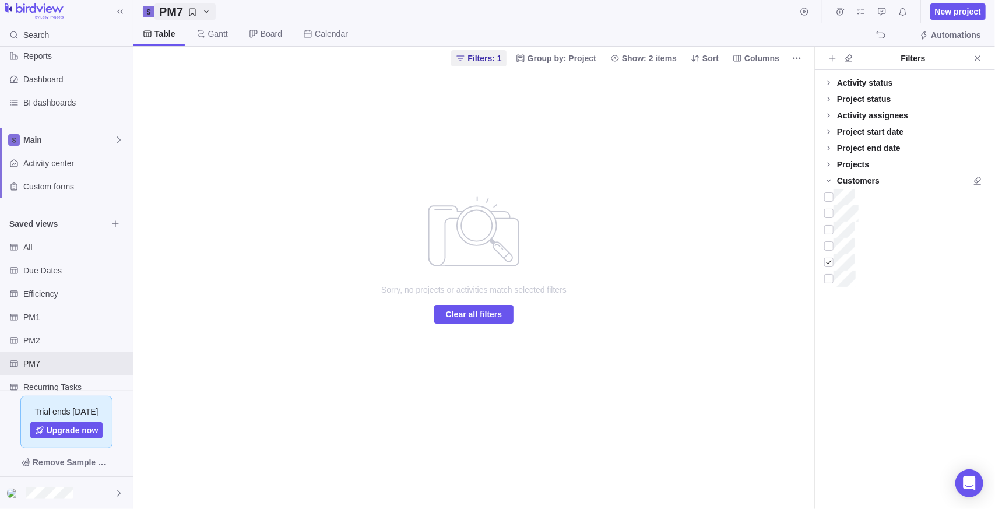
click at [177, 14] on h2 "PM7" at bounding box center [171, 11] width 24 height 16
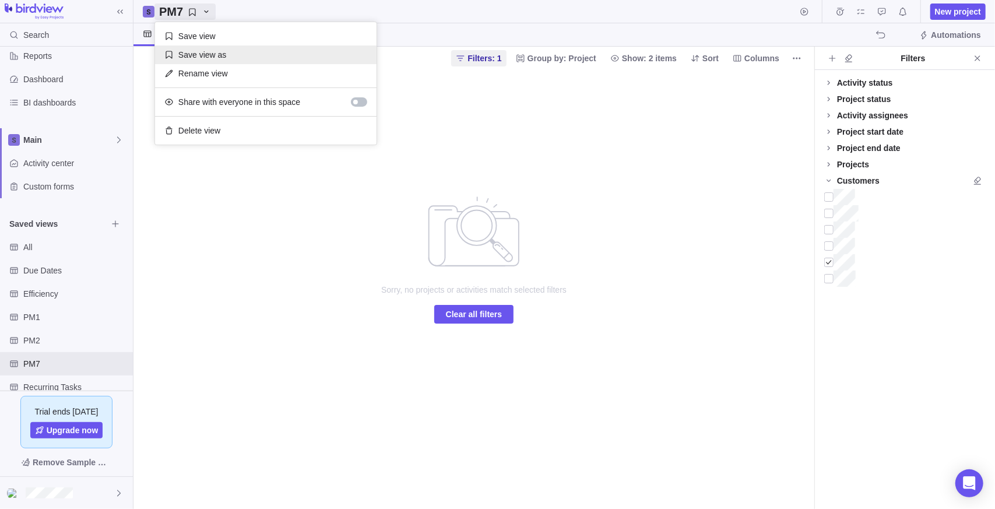
click at [199, 57] on span "Save view as" at bounding box center [202, 55] width 48 height 12
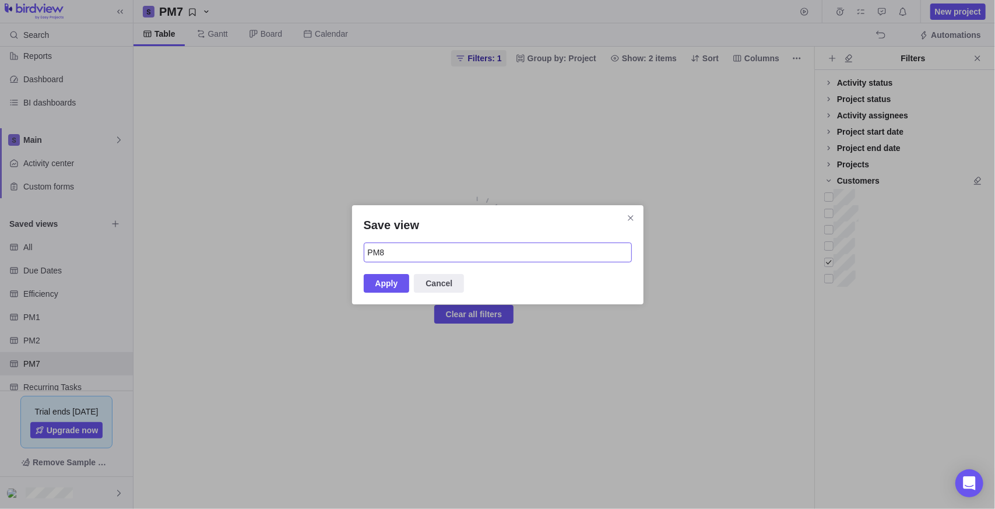
type input "PM8"
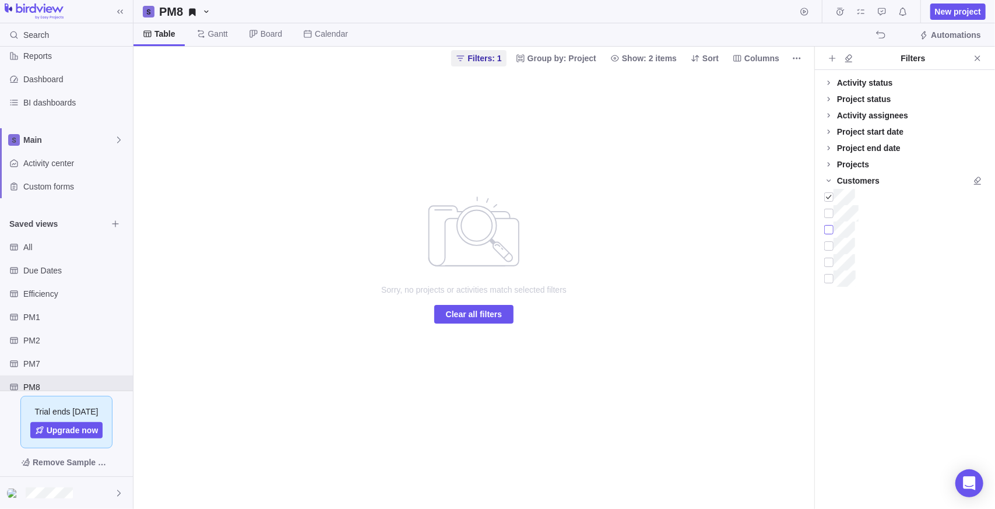
click at [505, 229] on div at bounding box center [828, 230] width 9 height 16
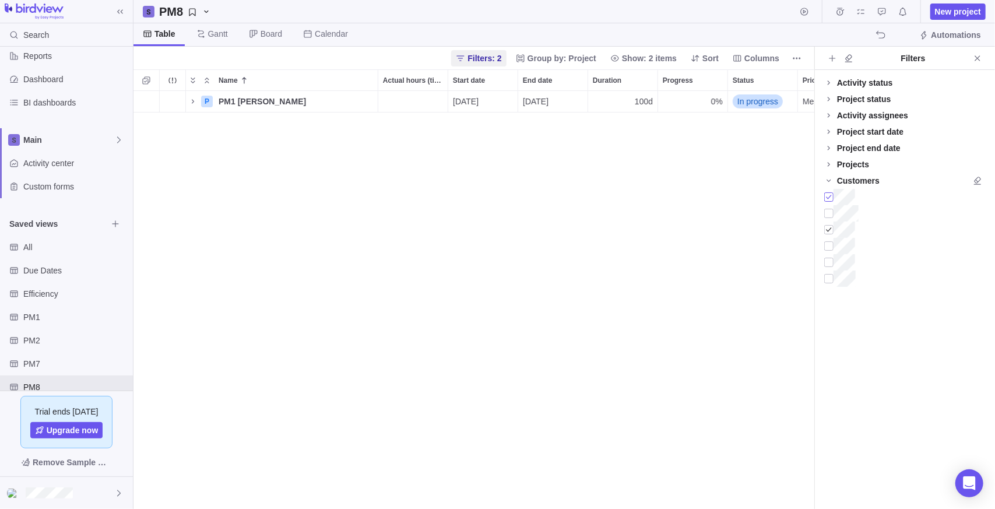
click at [505, 197] on div at bounding box center [828, 197] width 9 height 16
click at [41, 377] on div "PM8" at bounding box center [66, 386] width 133 height 23
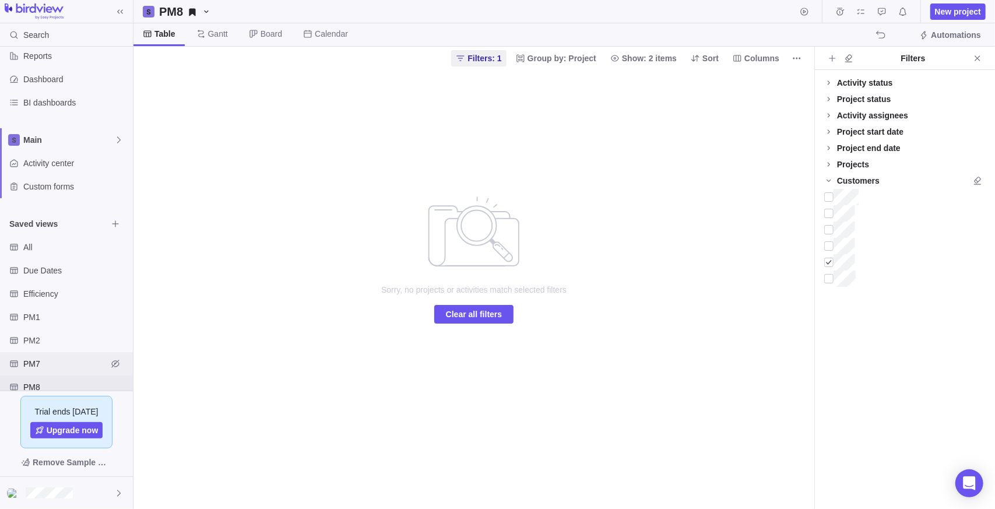
click at [33, 364] on span "PM7" at bounding box center [65, 364] width 84 height 12
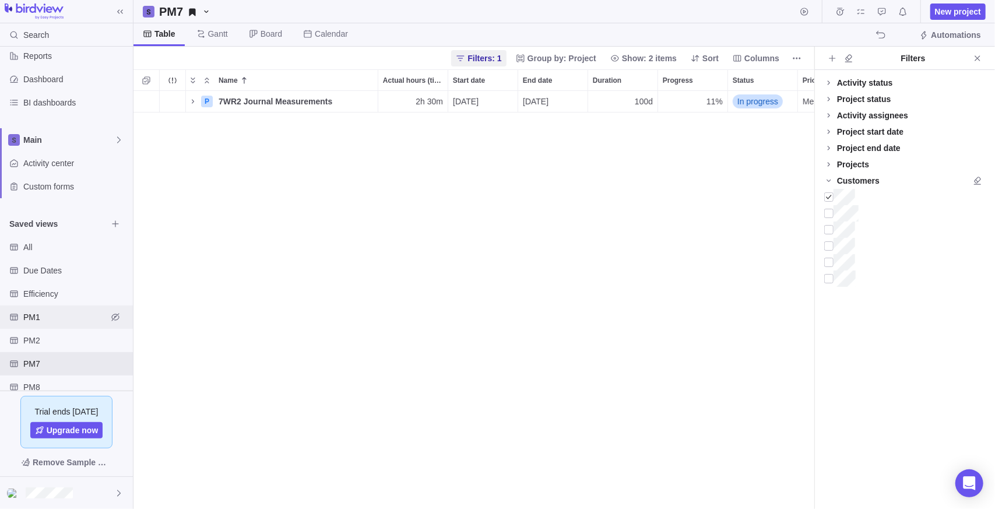
click at [38, 319] on span "PM1" at bounding box center [65, 317] width 84 height 12
click at [40, 336] on span "PM2" at bounding box center [65, 341] width 84 height 12
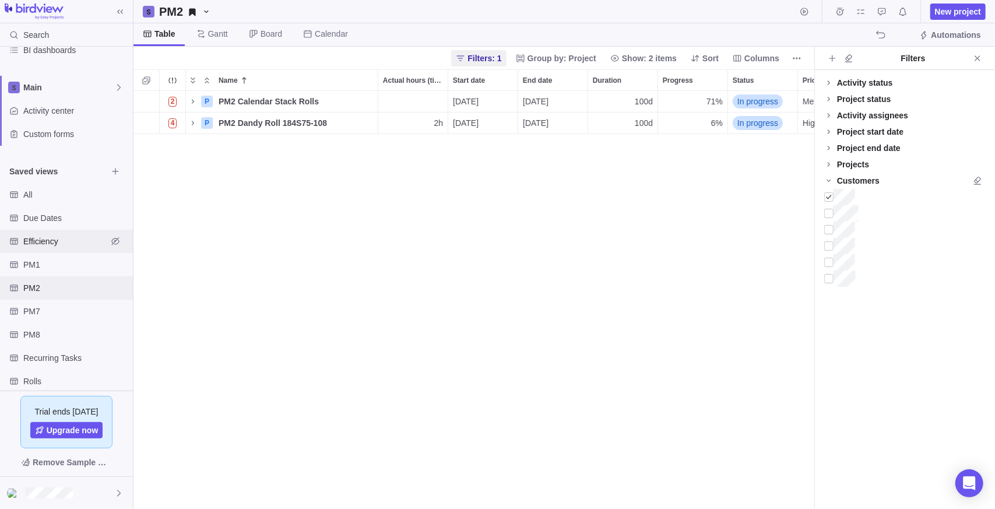
scroll to position [168, 0]
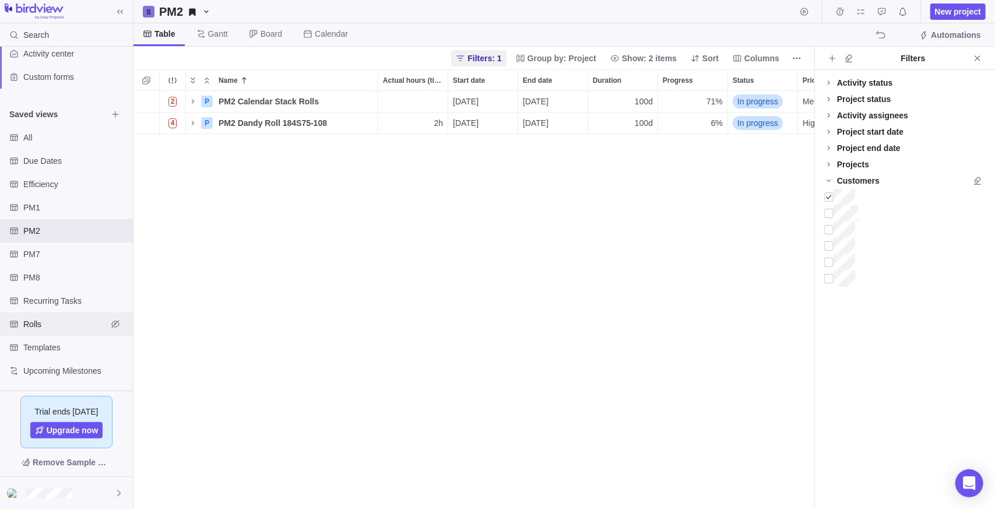
click at [50, 317] on div "Rolls" at bounding box center [66, 323] width 133 height 23
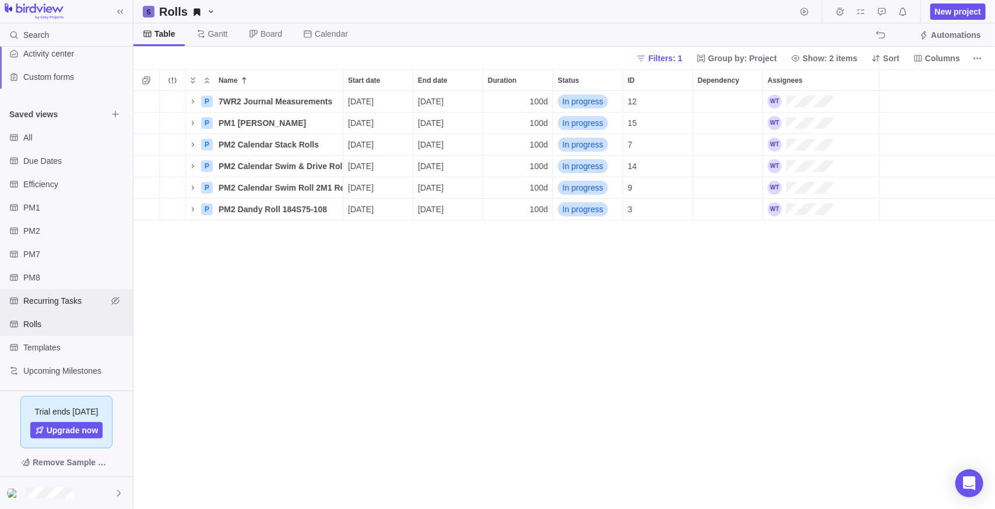
scroll to position [0, 0]
drag, startPoint x: 266, startPoint y: 275, endPoint x: 263, endPoint y: 269, distance: 6.5
click at [266, 273] on div "P 7WR2 Journal Measurements Details [DATE] [DATE] 100d In progress 12 P PM1 Dan…" at bounding box center [564, 300] width 862 height 419
click at [505, 15] on span "New project" at bounding box center [958, 12] width 46 height 12
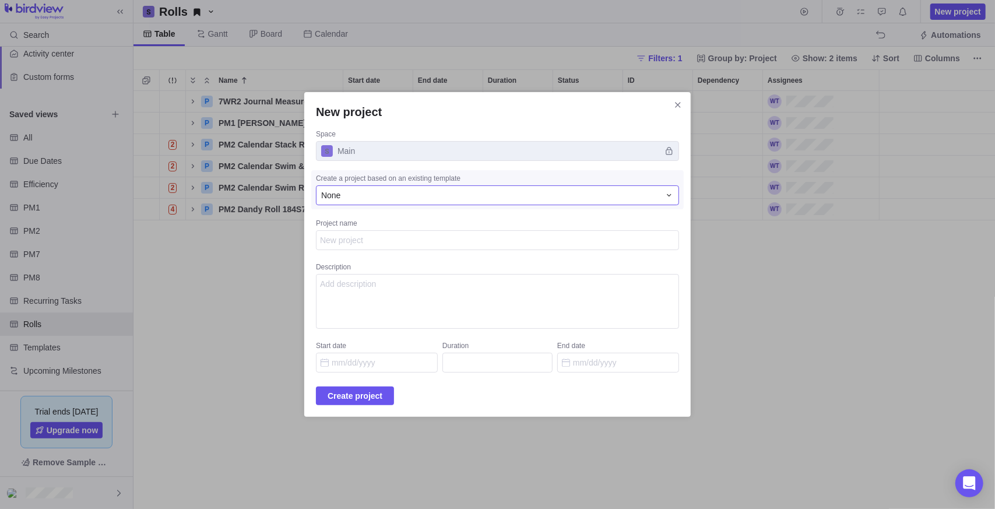
type textarea "x"
click at [412, 205] on div "None" at bounding box center [497, 195] width 363 height 20
click at [397, 269] on span "Send Out Rolls" at bounding box center [369, 265] width 55 height 12
type textarea "Send () out for ()"
click at [404, 234] on textarea "Project name" at bounding box center [497, 240] width 363 height 20
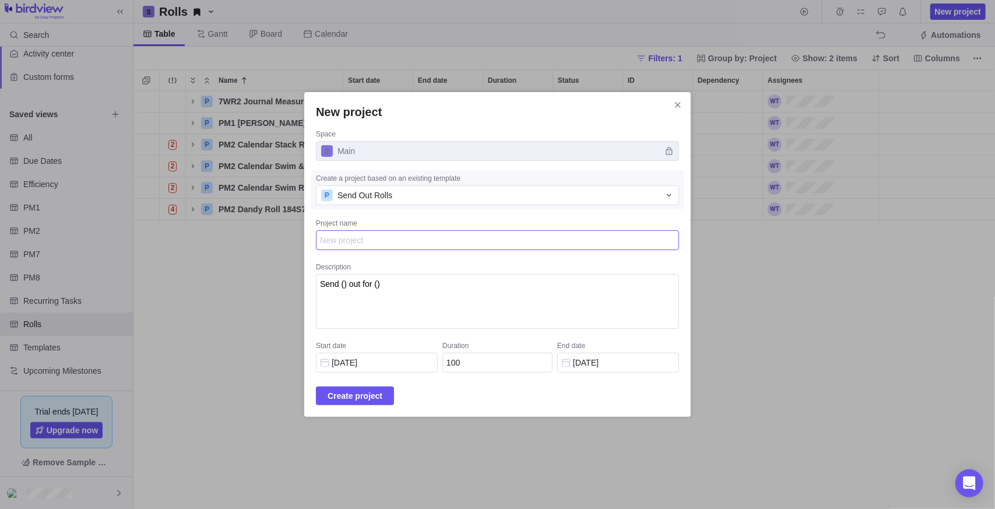
type textarea "S"
type textarea "x"
type textarea "S-"
type textarea "x"
type textarea "S-C"
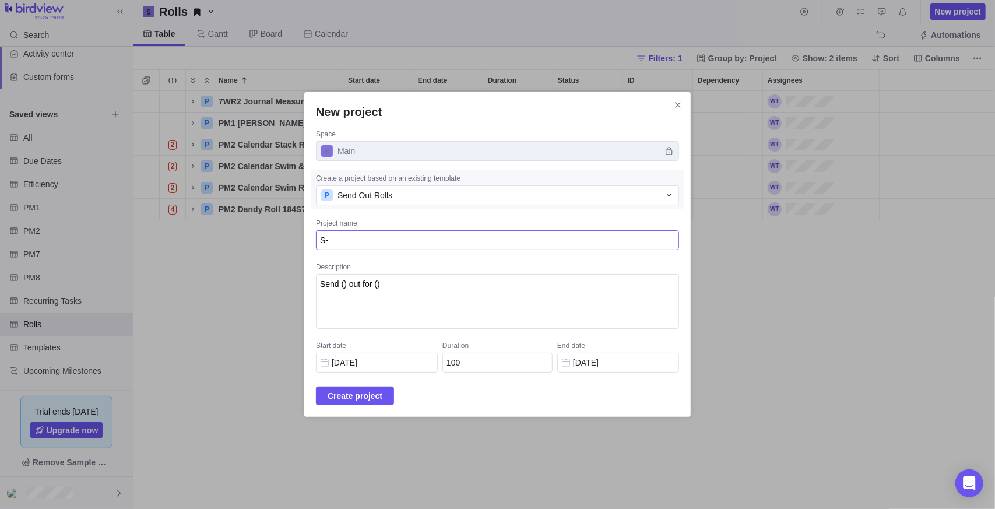
type textarea "x"
type textarea "S-Co"
type textarea "x"
type textarea "S-Coa"
type textarea "x"
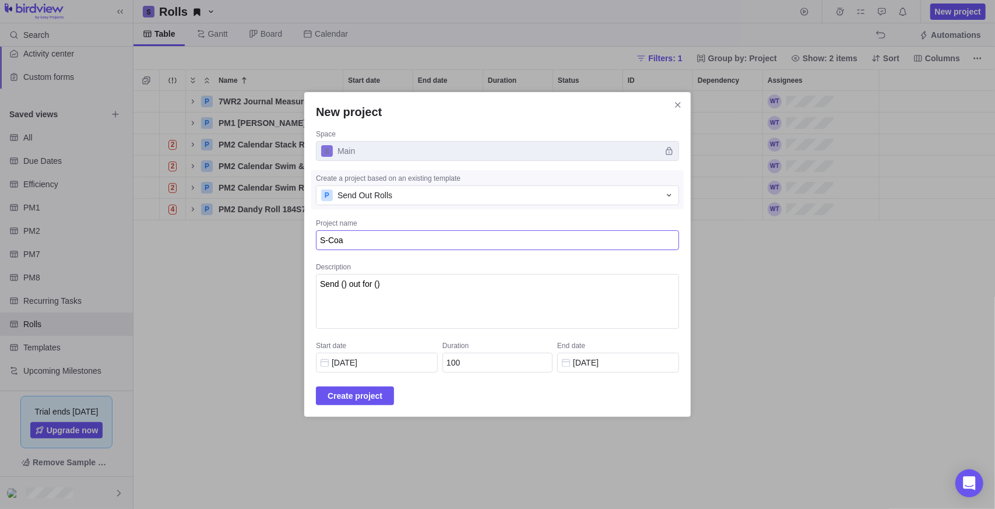
type textarea "S-Coat"
type textarea "x"
type textarea "S-[PERSON_NAME]"
type textarea "x"
type textarea "S-Coater"
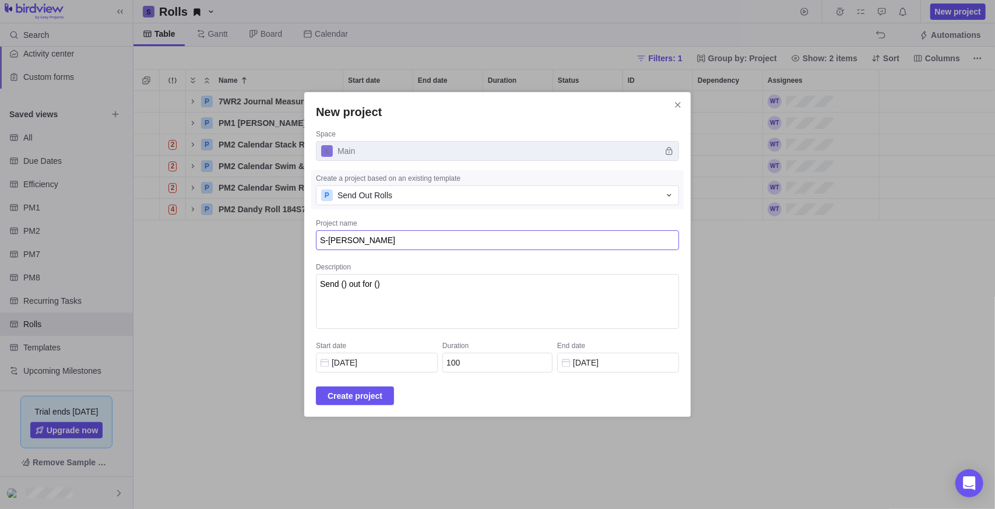
type textarea "x"
type textarea "S-Coater"
drag, startPoint x: 416, startPoint y: 286, endPoint x: 175, endPoint y: 275, distance: 240.4
click at [175, 275] on div "New project Space Main Create a project based on an existing template P Send Ou…" at bounding box center [497, 254] width 995 height 509
type textarea "R"
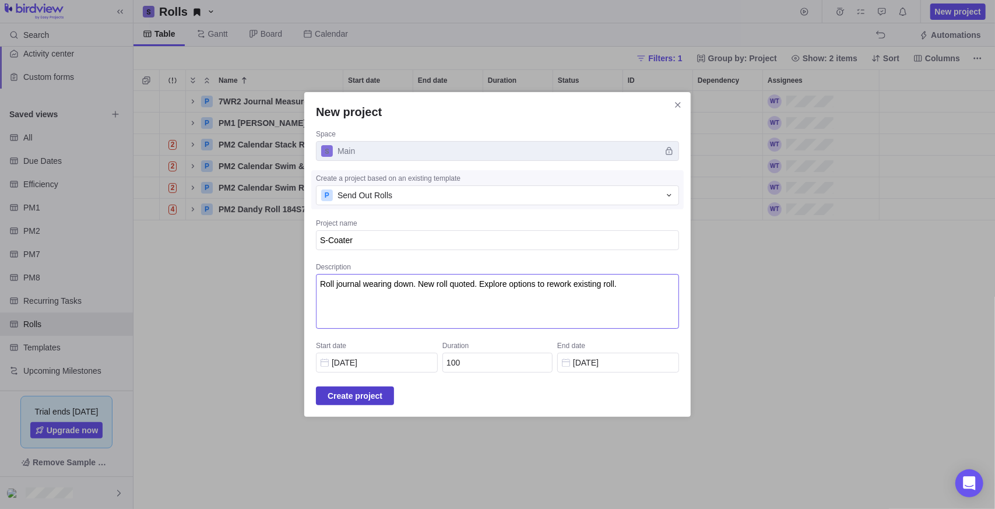
type textarea "Roll journal wearing down. New roll quoted. Explore options to rework existing …"
click at [351, 395] on span "Create project" at bounding box center [355, 396] width 55 height 14
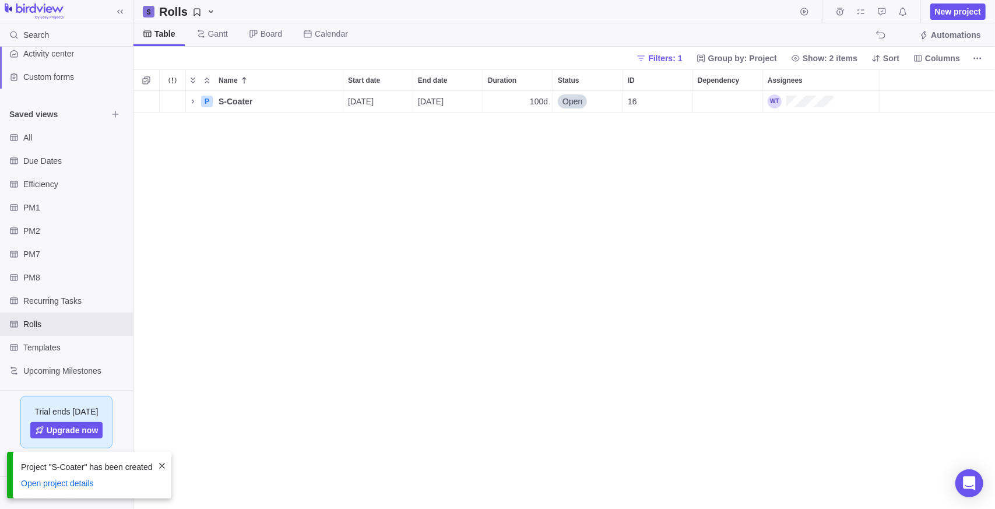
scroll to position [409, 853]
click at [303, 101] on span "Details" at bounding box center [306, 102] width 27 height 12
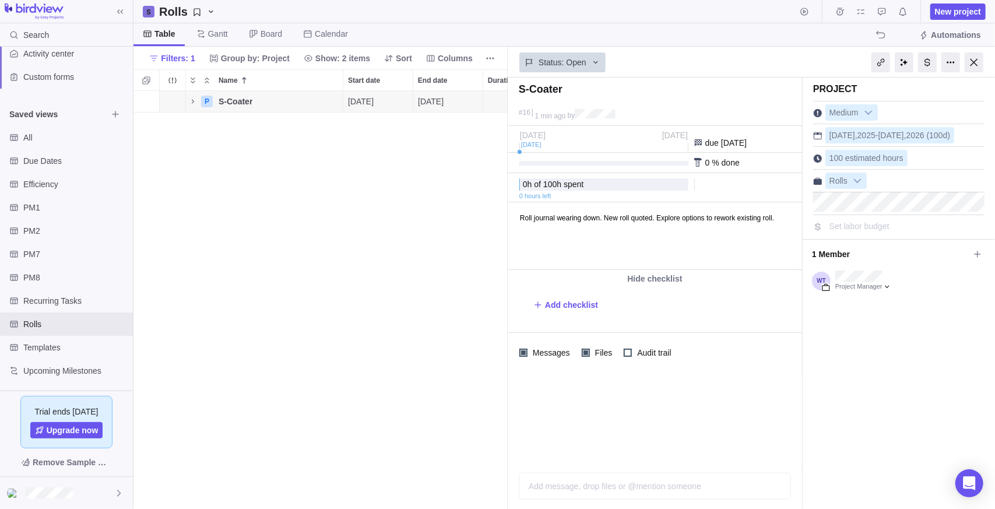
click at [505, 212] on div "Project Medium [DATE] - [DATE] (100d) 100 estimated hours Rolls Set labor budget" at bounding box center [899, 156] width 192 height 157
click at [505, 354] on div "Project Medium [DATE] - [DATE] (100d) 100 estimated hours Rolls Set labor budge…" at bounding box center [899, 293] width 192 height 431
drag, startPoint x: 867, startPoint y: 354, endPoint x: 849, endPoint y: 353, distance: 18.7
click at [505, 353] on div "Project Medium [DATE] - [DATE] (100d) 100 estimated hours Rolls Set labor budge…" at bounding box center [899, 293] width 192 height 431
drag, startPoint x: 849, startPoint y: 353, endPoint x: 667, endPoint y: 444, distance: 202.6
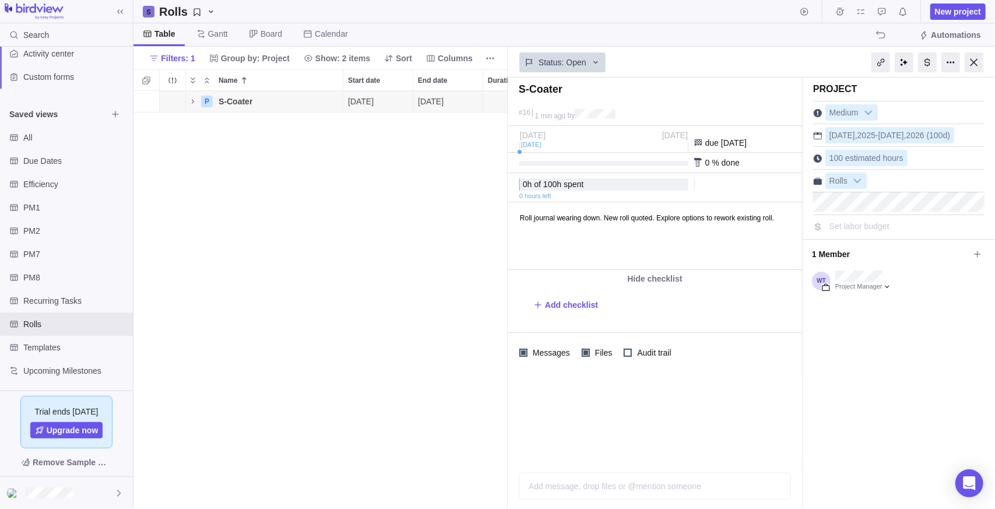
click at [505, 440] on div at bounding box center [655, 422] width 294 height 100
click at [203, 248] on div "P S-Coater Details [DATE] [DATE] 100d Open 16" at bounding box center [320, 300] width 374 height 419
drag, startPoint x: 979, startPoint y: 64, endPoint x: 871, endPoint y: 81, distance: 109.3
click at [505, 64] on div at bounding box center [974, 62] width 19 height 20
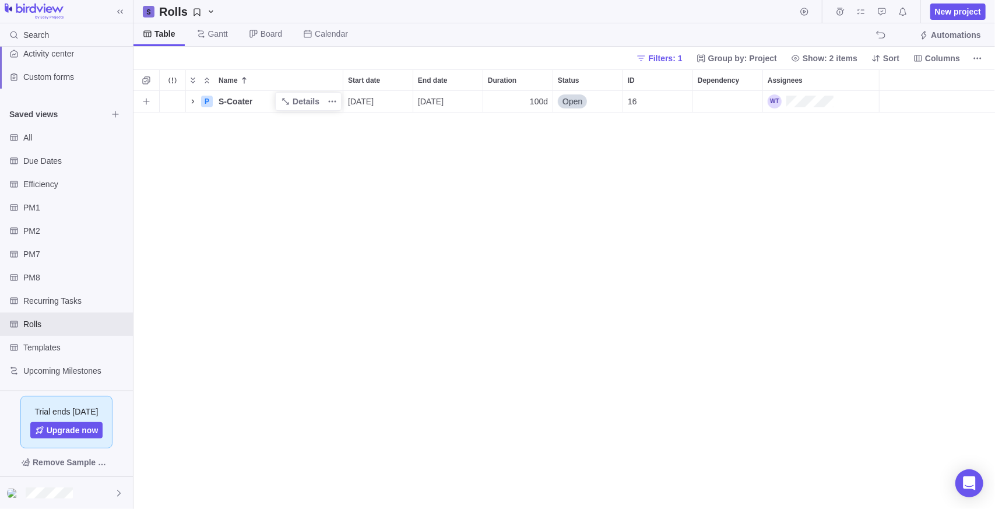
click at [194, 102] on icon "Name" at bounding box center [192, 101] width 9 height 9
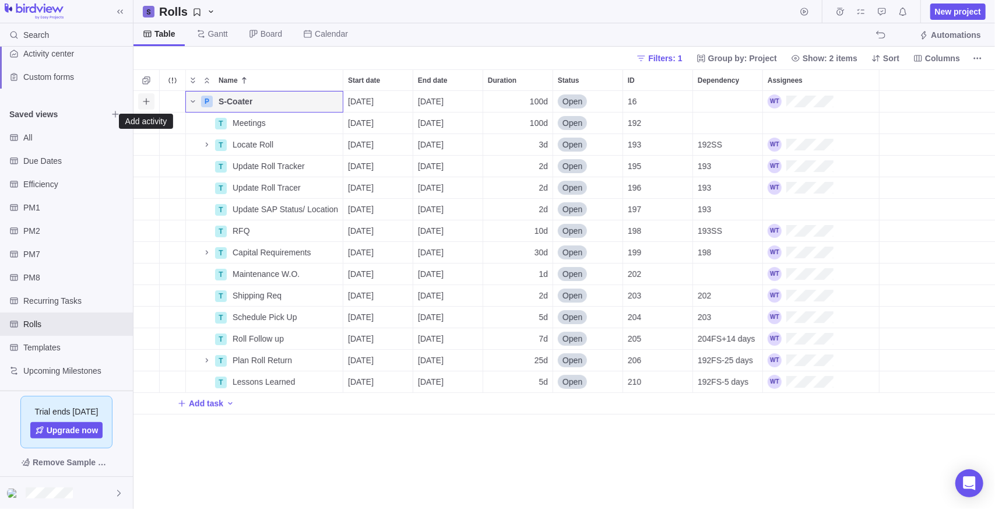
click at [147, 100] on icon "Add activity" at bounding box center [146, 101] width 9 height 9
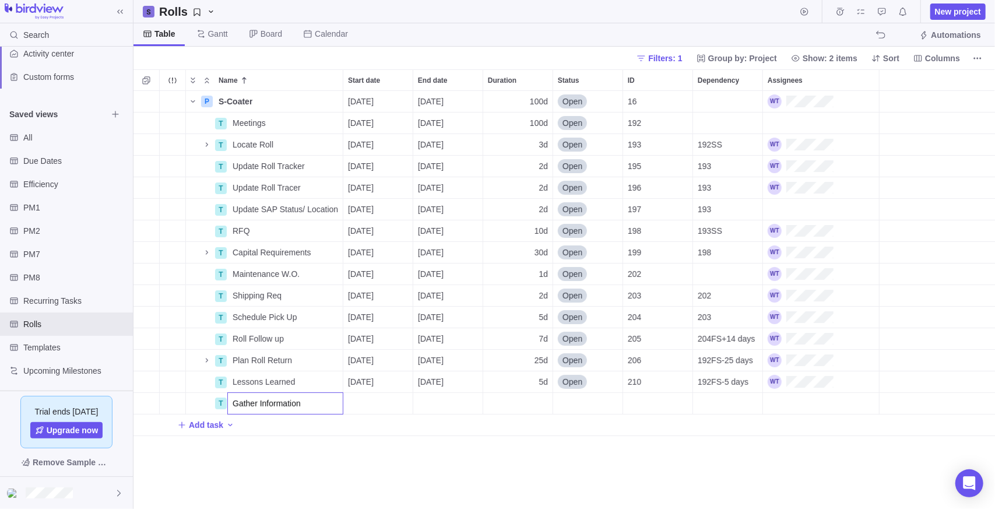
type input "Gather Information"
click at [402, 440] on div "Name Start date End date Duration Status ID Dependency Assignees P S-Coater Det…" at bounding box center [564, 289] width 862 height 440
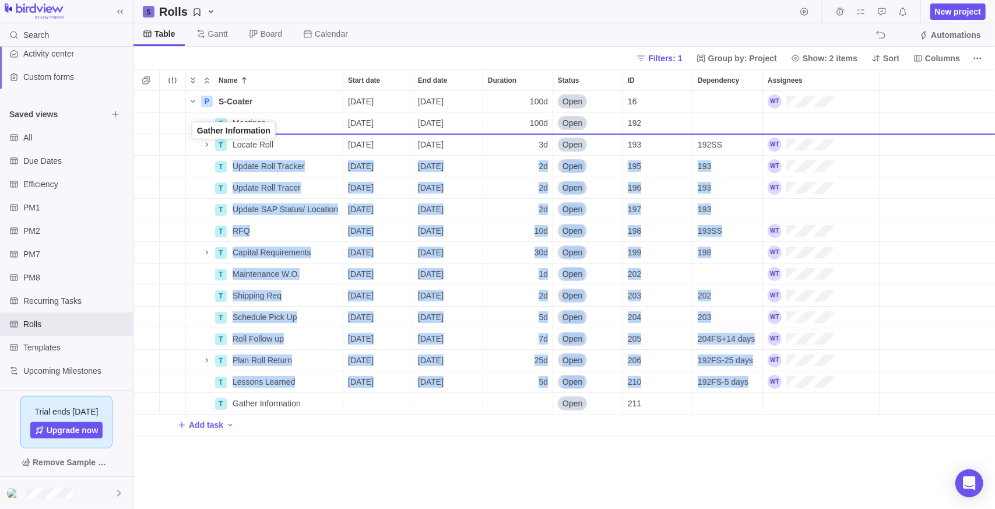
drag, startPoint x: 196, startPoint y: 405, endPoint x: 196, endPoint y: 134, distance: 271.1
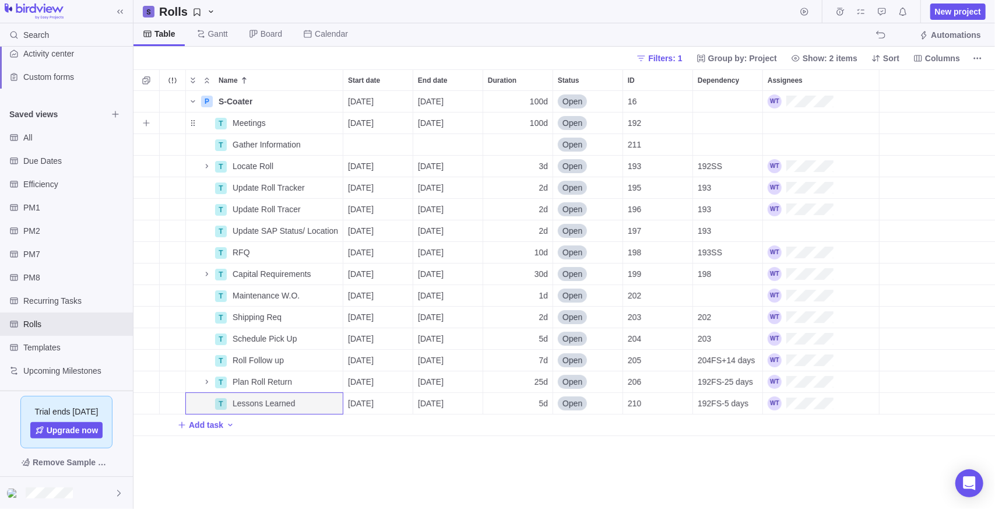
click at [505, 126] on div "192" at bounding box center [657, 123] width 69 height 21
click at [385, 147] on div "Start date" at bounding box center [377, 144] width 69 height 21
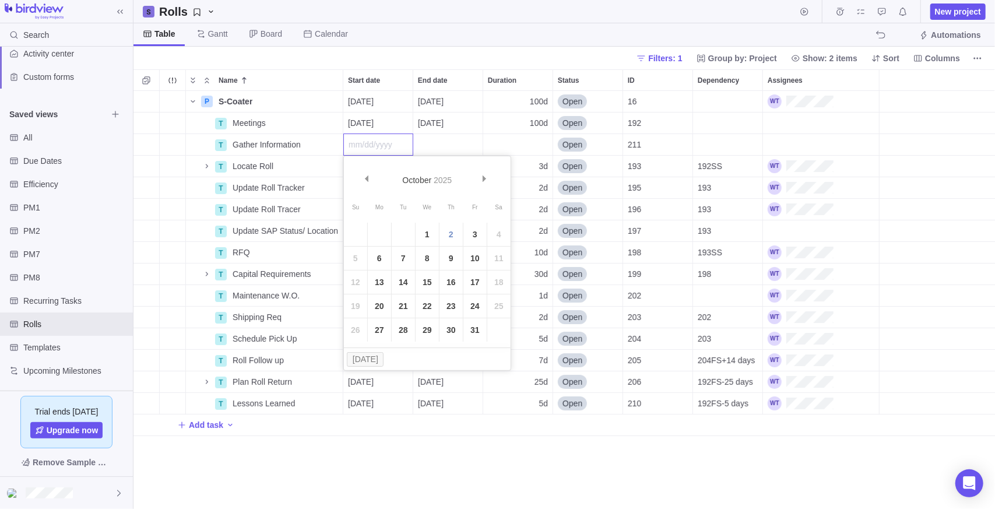
click at [359, 440] on div "Name Start date End date Duration Status ID Dependency Assignees P S-Coater Det…" at bounding box center [564, 289] width 862 height 440
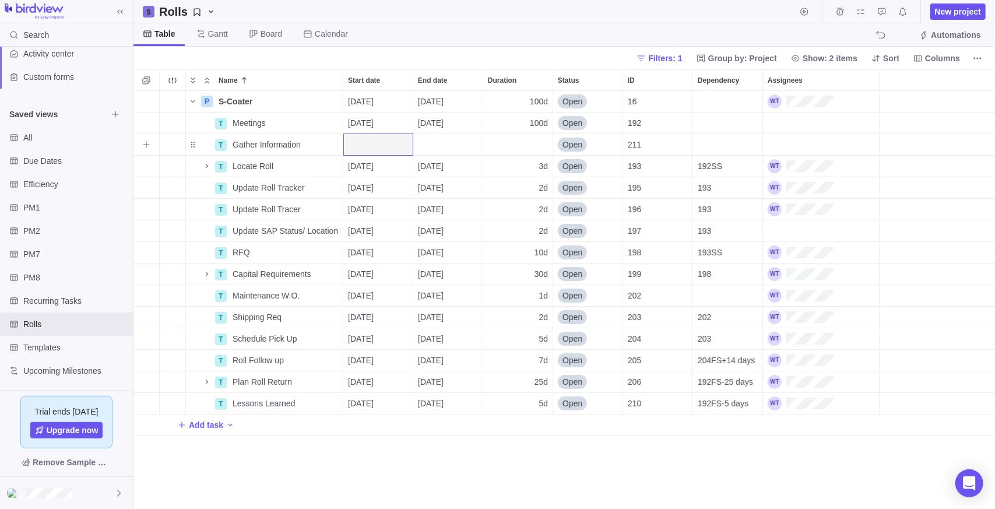
click at [378, 142] on div "Start date" at bounding box center [377, 144] width 69 height 21
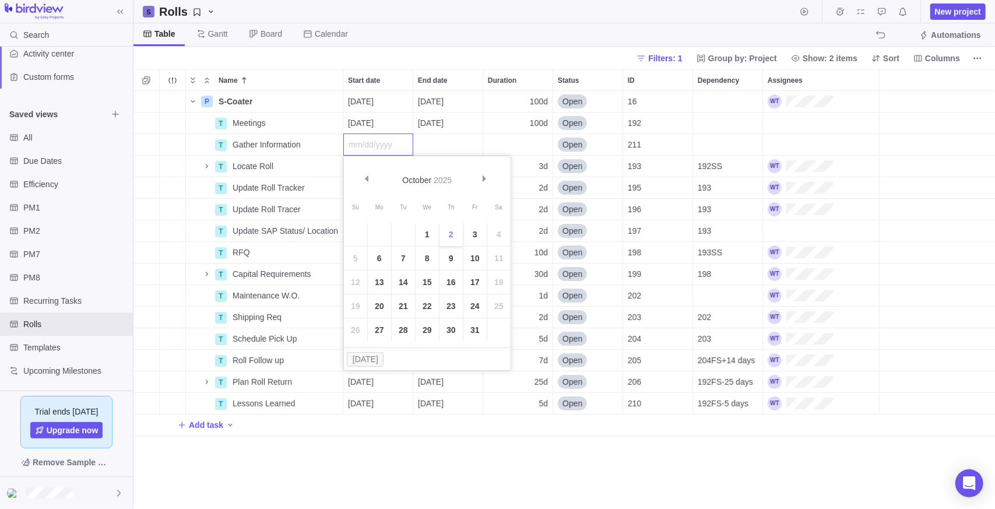
click at [451, 230] on link "2" at bounding box center [451, 234] width 23 height 23
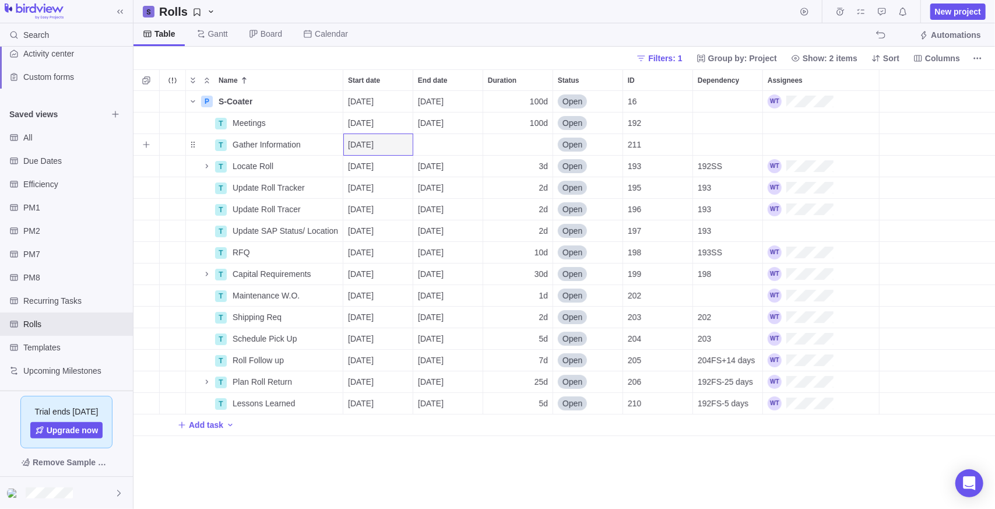
click at [505, 145] on div "Duration" at bounding box center [517, 144] width 69 height 21
type input "5"
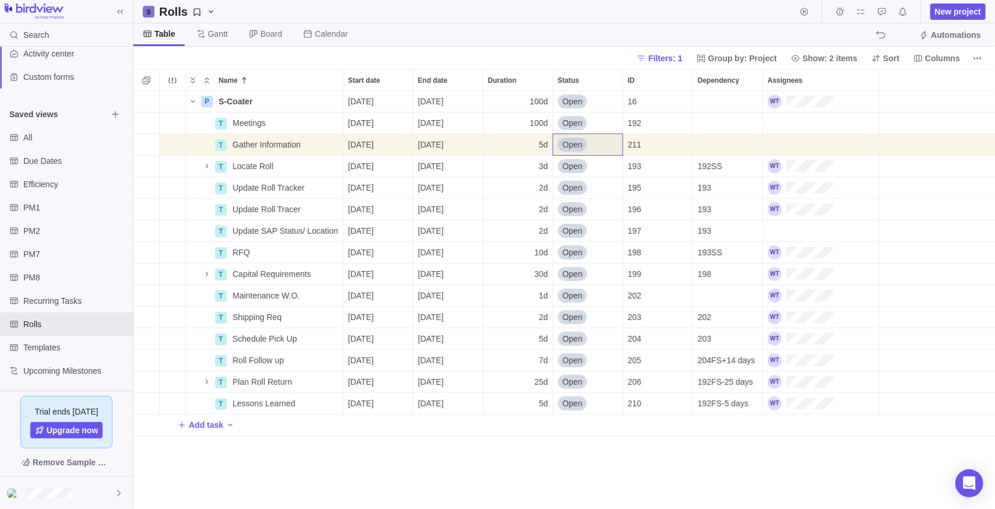
click at [505, 440] on div "P S-Coater Details [DATE] [DATE] 100d Open 16 T Meetings Details [DATE] [DATE] …" at bounding box center [564, 300] width 862 height 419
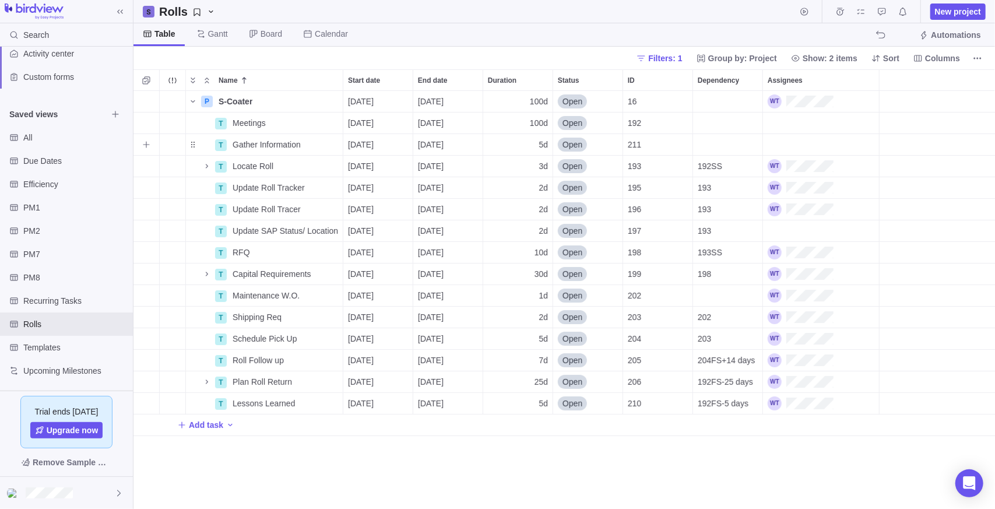
click at [505, 142] on div "Open" at bounding box center [572, 145] width 29 height 12
click at [505, 215] on span "In progress" at bounding box center [587, 214] width 41 height 12
click at [505, 440] on div "P S-Coater Details [DATE] [DATE] 100d Open 16 T Meetings Details [DATE] [DATE] …" at bounding box center [564, 300] width 862 height 419
click at [142, 78] on icon "Selection mode" at bounding box center [146, 80] width 9 height 9
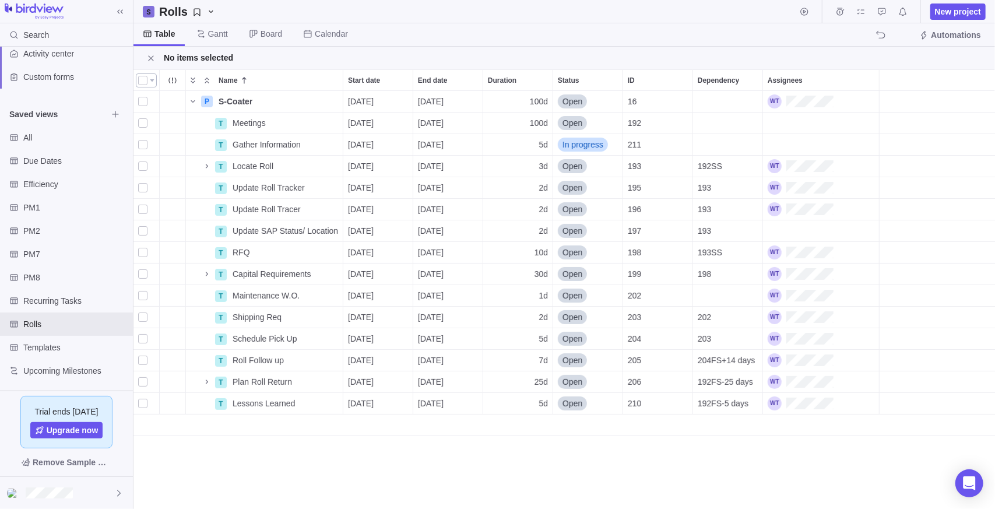
click at [147, 82] on div at bounding box center [146, 80] width 21 height 14
click at [145, 80] on div at bounding box center [142, 80] width 9 height 16
click at [277, 51] on span "Assign" at bounding box center [270, 58] width 37 height 16
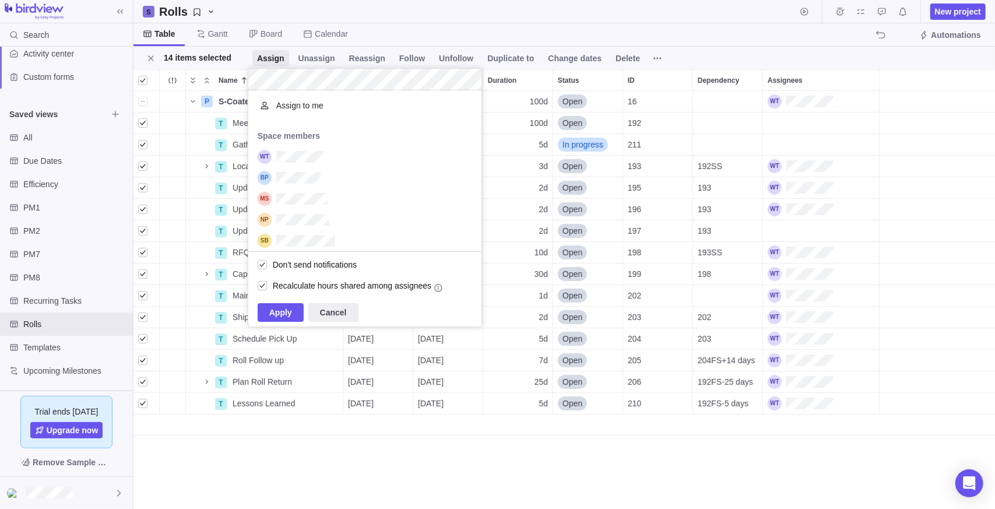
scroll to position [152, 224]
click at [287, 311] on span "Apply" at bounding box center [280, 312] width 23 height 14
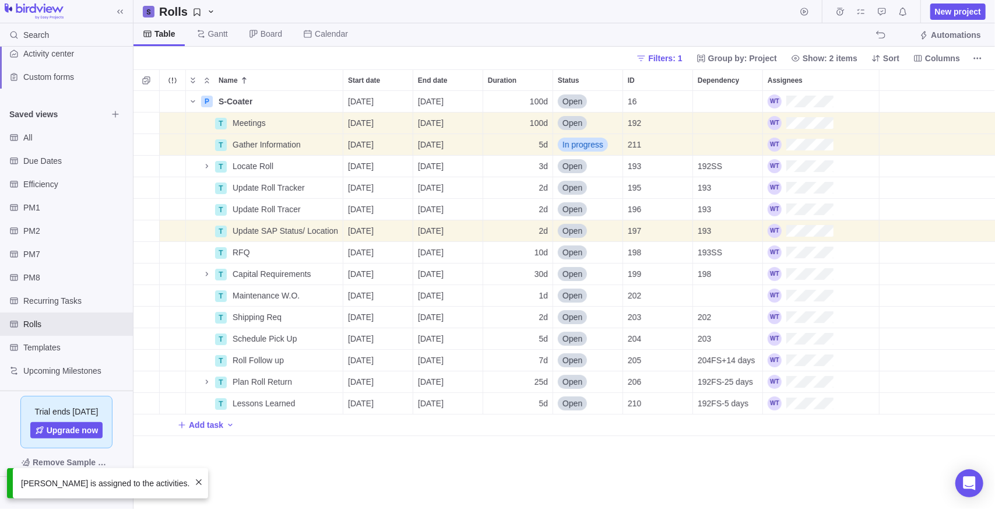
click at [505, 440] on div "P S-Coater Details [DATE] [DATE] 100d Open 16 T Meetings Details [DATE] [DATE] …" at bounding box center [564, 300] width 862 height 419
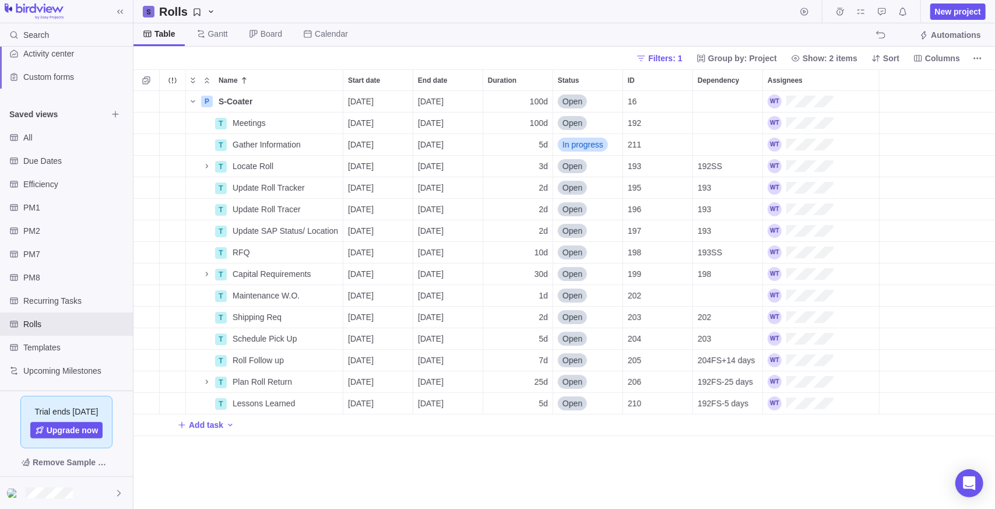
click at [249, 433] on div "Add task" at bounding box center [564, 424] width 862 height 21
click at [373, 440] on div "Name Start date End date Duration Status ID Dependency Assignees P S-Coater Det…" at bounding box center [564, 289] width 862 height 440
click at [45, 315] on div "Rolls" at bounding box center [66, 323] width 133 height 23
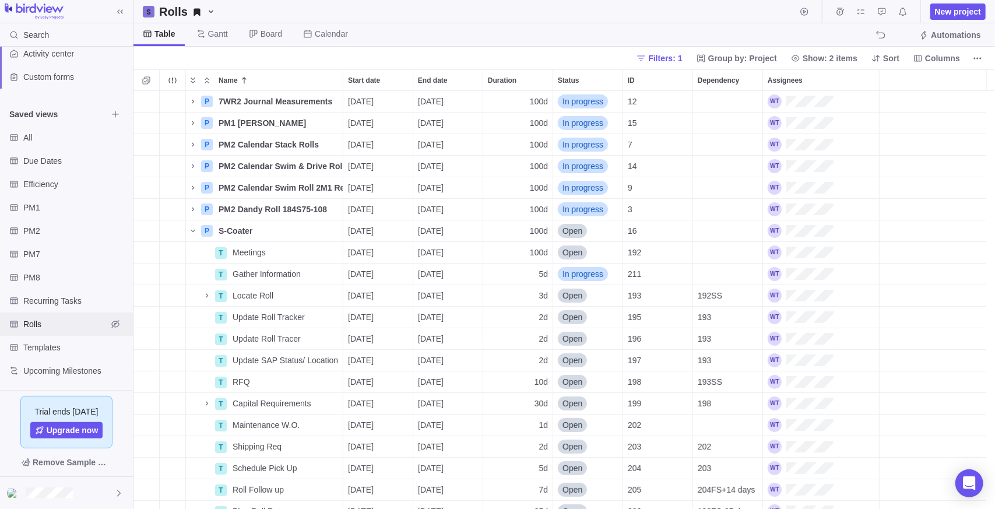
scroll to position [409, 853]
click at [208, 77] on icon "Collapse" at bounding box center [206, 80] width 9 height 9
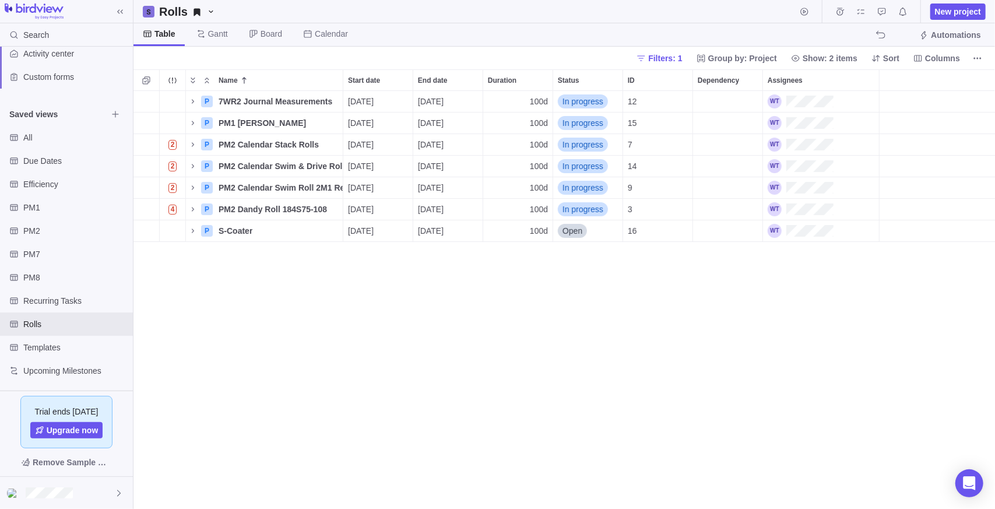
click at [256, 328] on div "P 7WR2 Journal Measurements Details [DATE] [DATE] 100d In progress 12 P PM1 Dan…" at bounding box center [564, 300] width 862 height 419
click at [300, 128] on span "Details" at bounding box center [306, 123] width 27 height 12
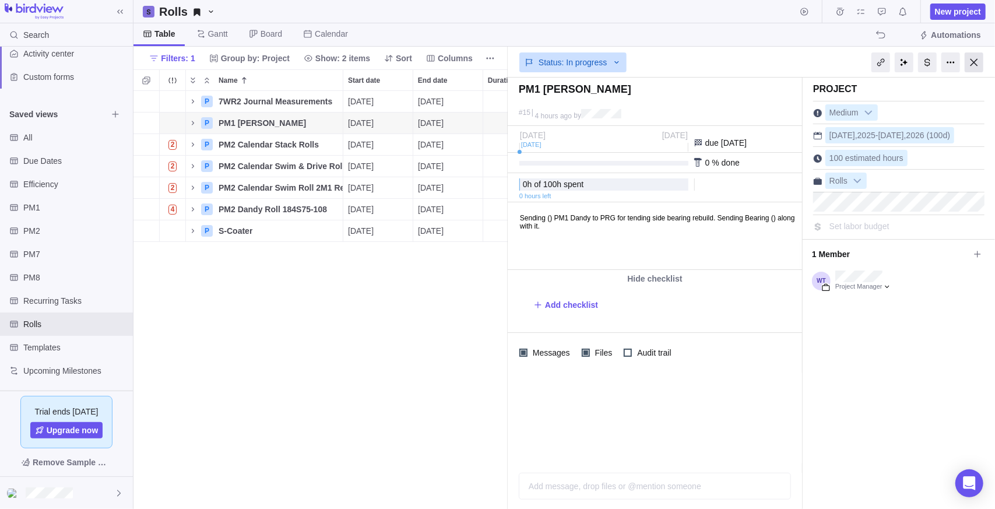
click at [505, 64] on div at bounding box center [974, 62] width 19 height 20
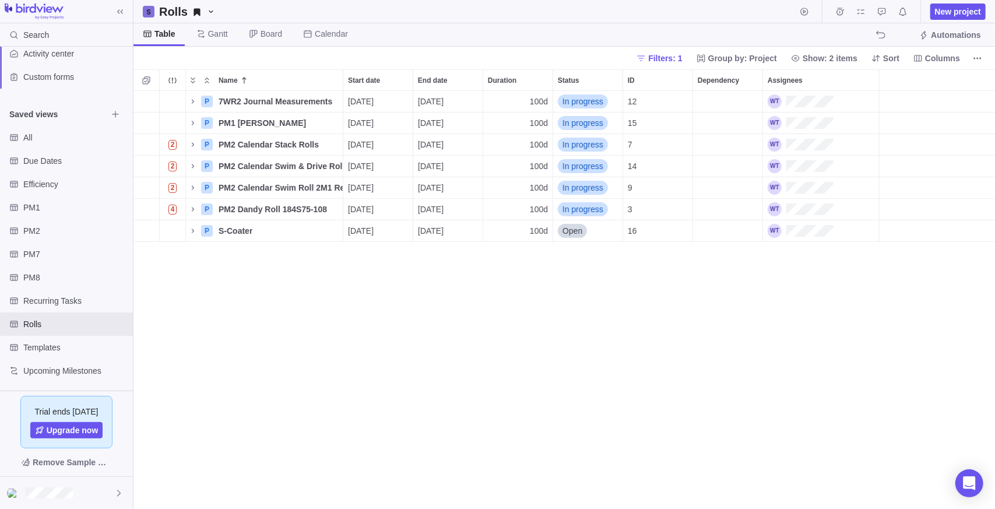
click at [485, 342] on div "P 7WR2 Journal Measurements Details [DATE] [DATE] 100d In progress 12 P PM1 Dan…" at bounding box center [564, 300] width 862 height 419
click at [298, 124] on span "Details" at bounding box center [306, 123] width 27 height 12
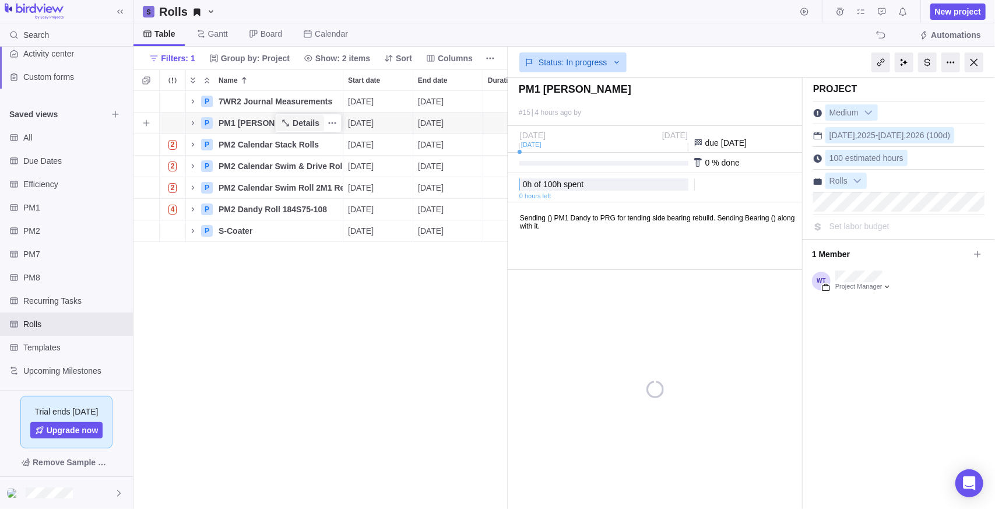
scroll to position [409, 366]
click at [505, 120] on link "Medium" at bounding box center [851, 112] width 52 height 16
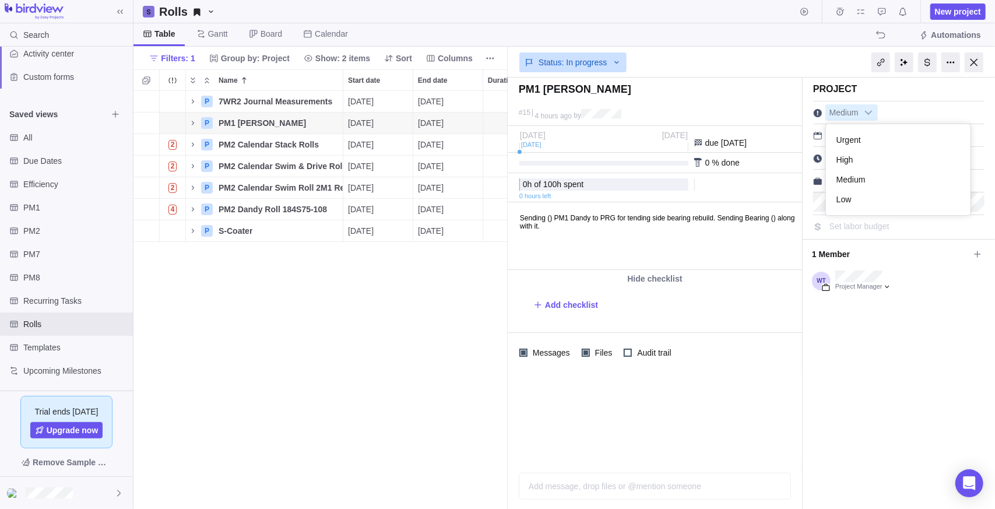
click at [336, 308] on div "P 7WR2 Journal Measurements Details [DATE] [DATE] 100d In progress 12 P PM1 Dan…" at bounding box center [320, 300] width 374 height 419
click at [505, 111] on b at bounding box center [868, 112] width 17 height 15
click at [505, 140] on li "Urgent" at bounding box center [898, 140] width 133 height 20
click at [505, 58] on div at bounding box center [974, 62] width 19 height 20
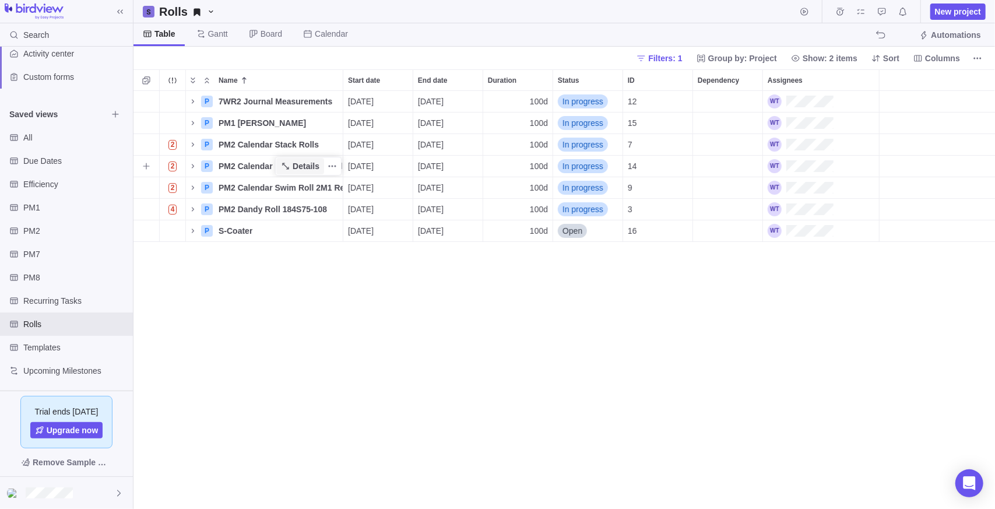
click at [307, 167] on span "Details" at bounding box center [306, 166] width 27 height 12
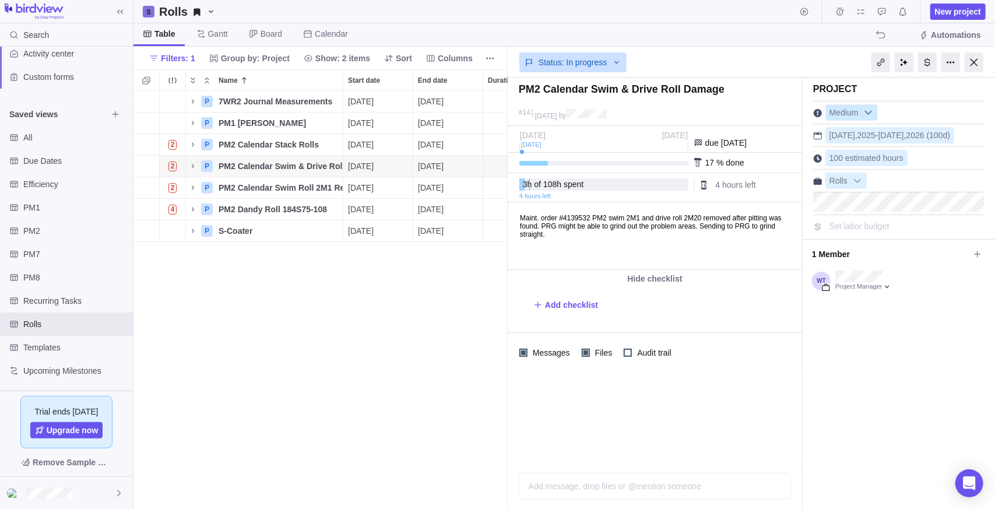
click at [505, 109] on b at bounding box center [868, 112] width 17 height 15
click at [505, 142] on li "Urgent" at bounding box center [898, 140] width 133 height 20
click at [296, 187] on span "Details" at bounding box center [306, 188] width 27 height 12
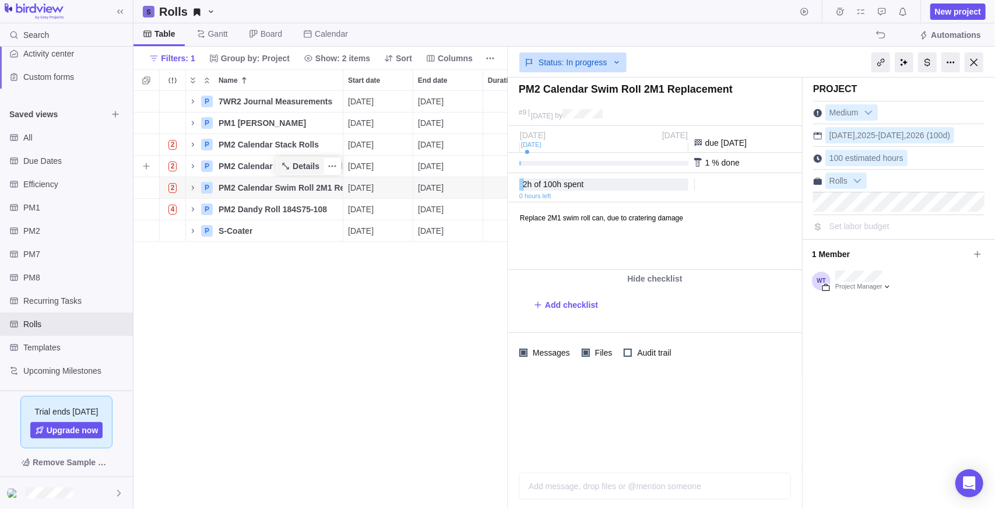
click at [307, 165] on span "Details" at bounding box center [306, 166] width 27 height 12
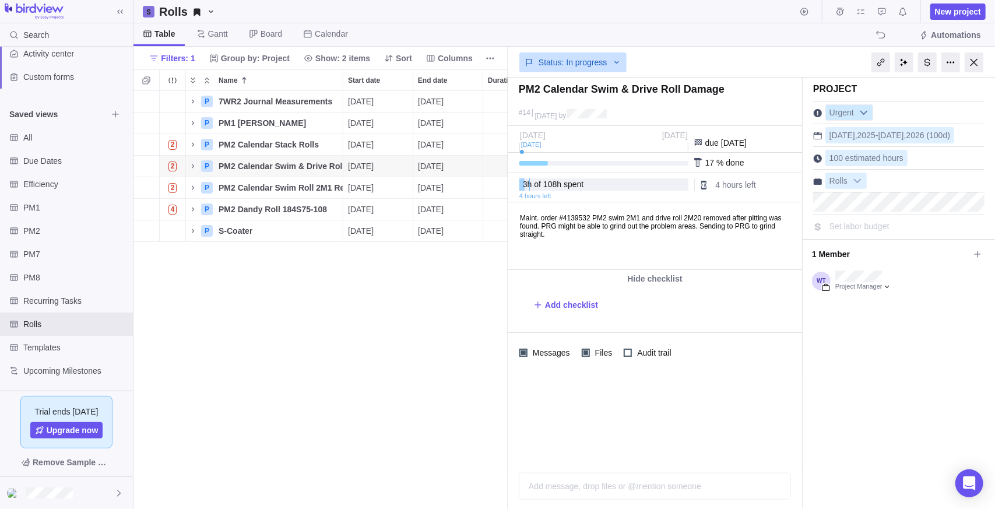
click at [505, 113] on span "Urgent" at bounding box center [841, 113] width 31 height 16
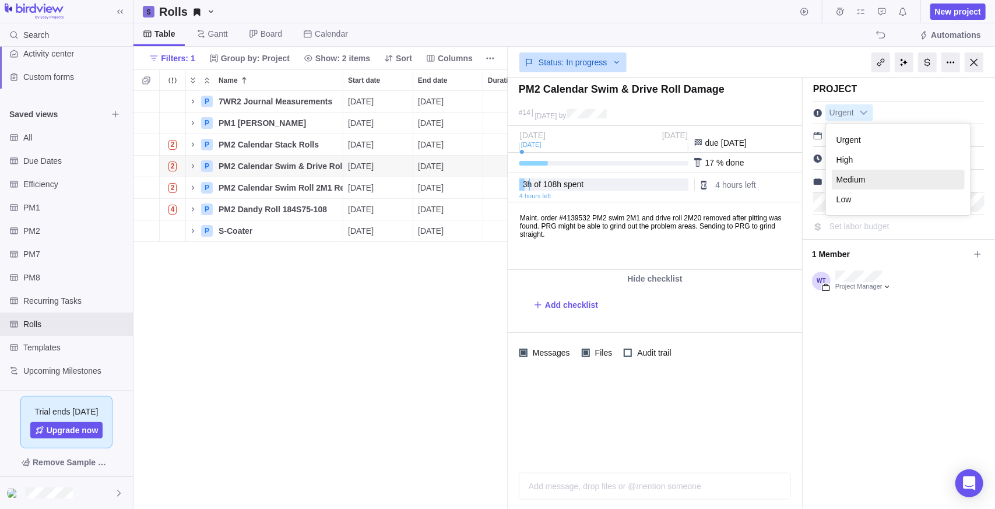
click at [505, 176] on li "Medium" at bounding box center [898, 180] width 133 height 20
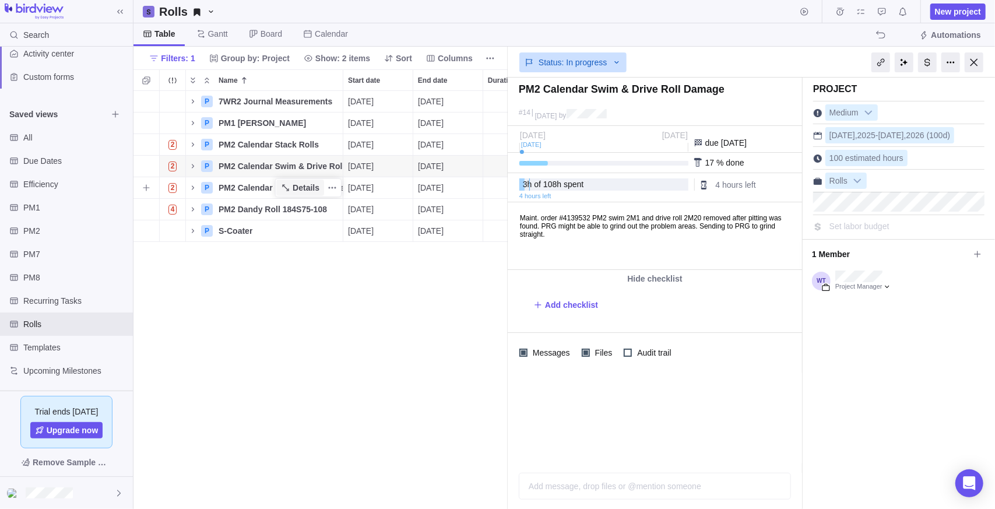
click at [302, 190] on span "Details" at bounding box center [306, 188] width 27 height 12
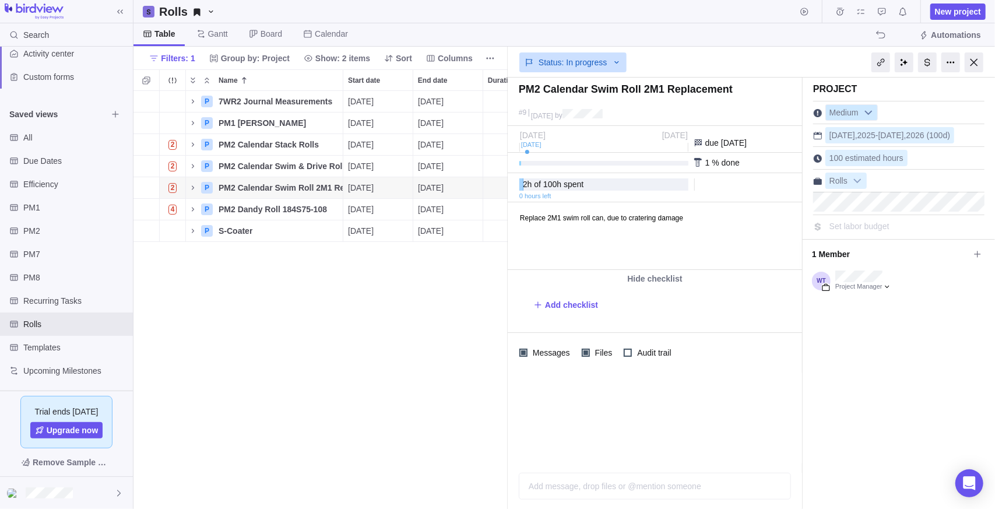
click at [505, 114] on b at bounding box center [868, 112] width 17 height 15
click at [505, 141] on li "Urgent" at bounding box center [898, 140] width 133 height 20
click at [298, 211] on span "Details" at bounding box center [306, 209] width 27 height 12
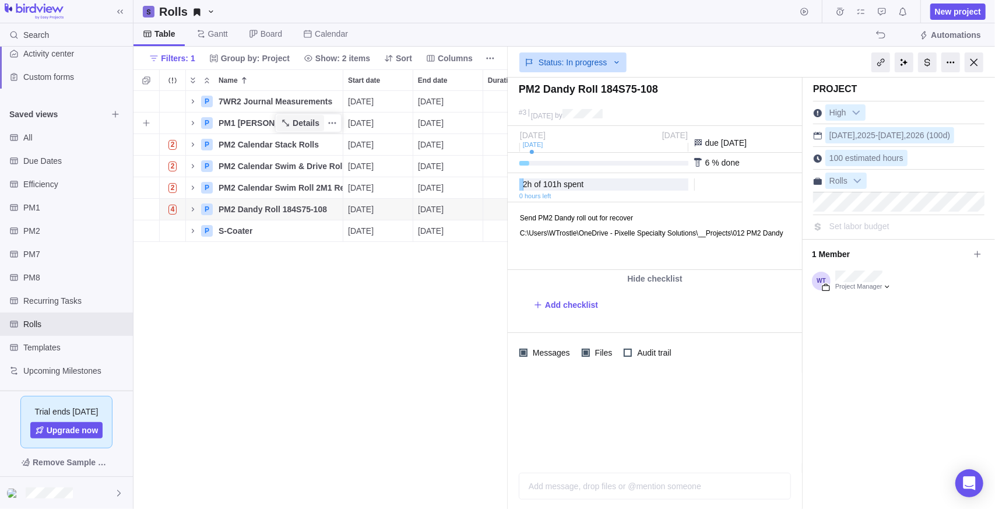
click at [290, 122] on icon "Name" at bounding box center [285, 122] width 9 height 9
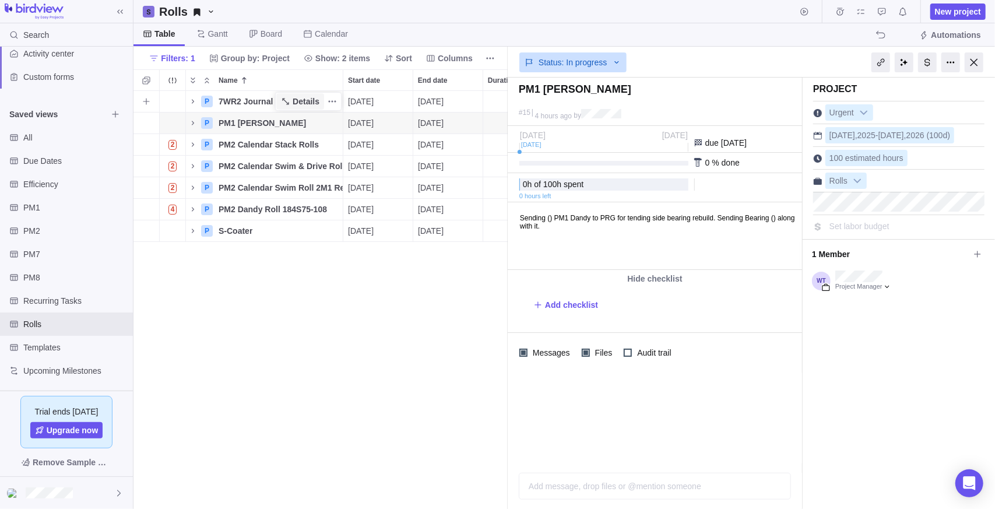
click at [297, 105] on span "Details" at bounding box center [306, 102] width 27 height 12
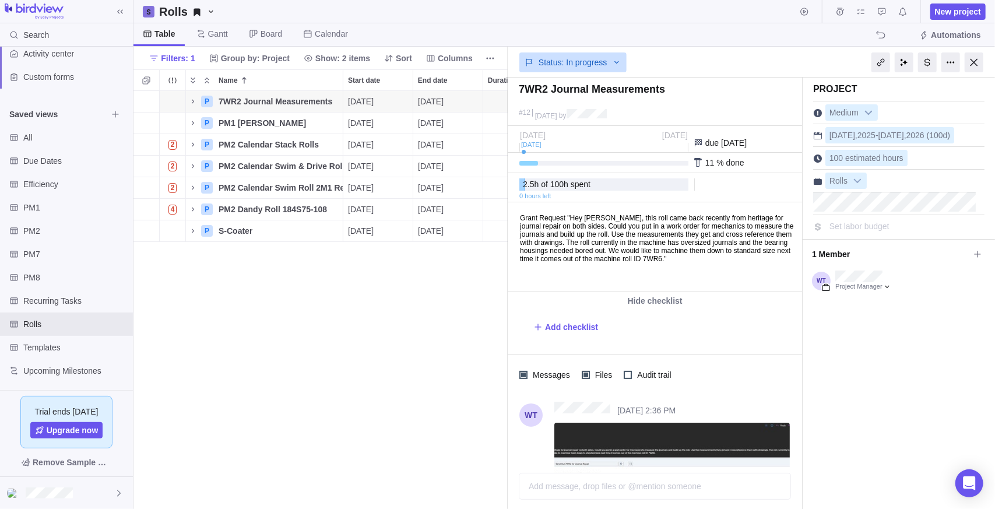
click at [247, 332] on div "P 7WR2 Journal Measurements Details [DATE] [DATE] 100d In progress 12 P PM1 Dan…" at bounding box center [320, 300] width 374 height 419
click at [295, 101] on span "Details" at bounding box center [306, 102] width 27 height 12
click at [308, 225] on span "Details" at bounding box center [306, 231] width 27 height 12
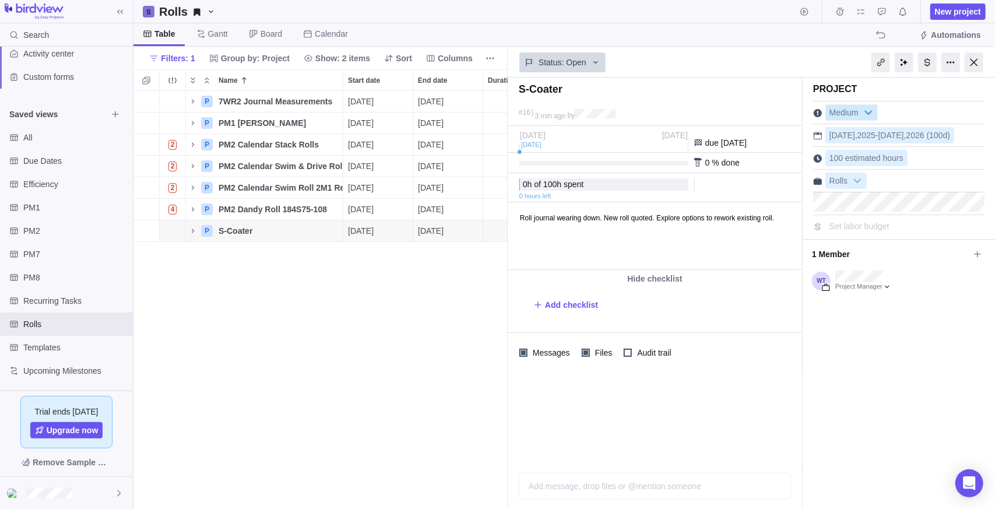
click at [505, 110] on b at bounding box center [868, 112] width 17 height 15
click at [505, 153] on li "High" at bounding box center [898, 160] width 133 height 20
click at [308, 354] on div "P 7WR2 Journal Measurements Details [DATE] [DATE] 100d In progress 12 P PM1 Dan…" at bounding box center [320, 300] width 374 height 419
click at [505, 64] on div at bounding box center [974, 62] width 19 height 20
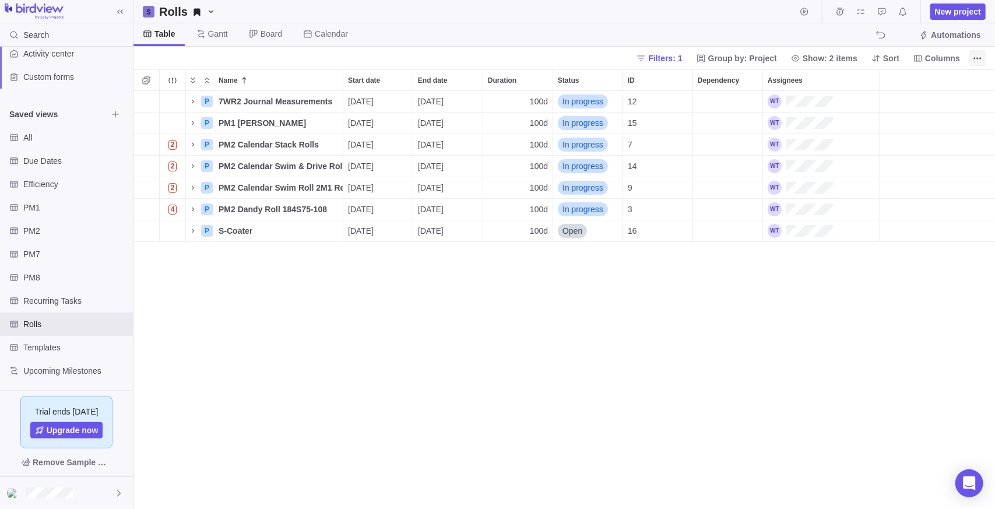
click at [505, 55] on span "More actions" at bounding box center [977, 58] width 16 height 16
click at [505, 59] on body "Search Time logs history Resources Reports Dashboard BI dashboards Main Activit…" at bounding box center [497, 254] width 995 height 509
click at [505, 59] on span "Columns" at bounding box center [942, 58] width 35 height 12
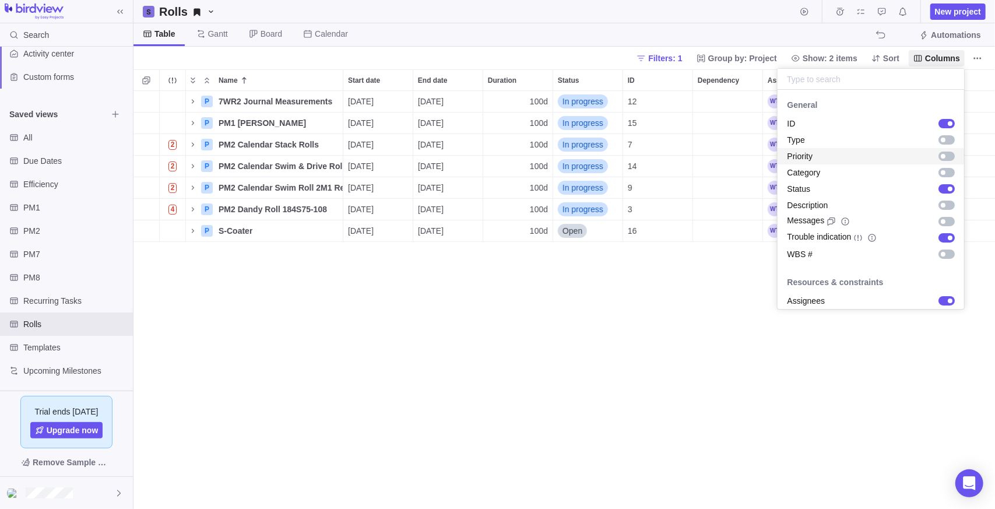
click at [505, 159] on div "grid" at bounding box center [947, 156] width 16 height 9
click at [505, 354] on body "Search Time logs history Resources Reports Dashboard BI dashboards Main Activit…" at bounding box center [497, 254] width 995 height 509
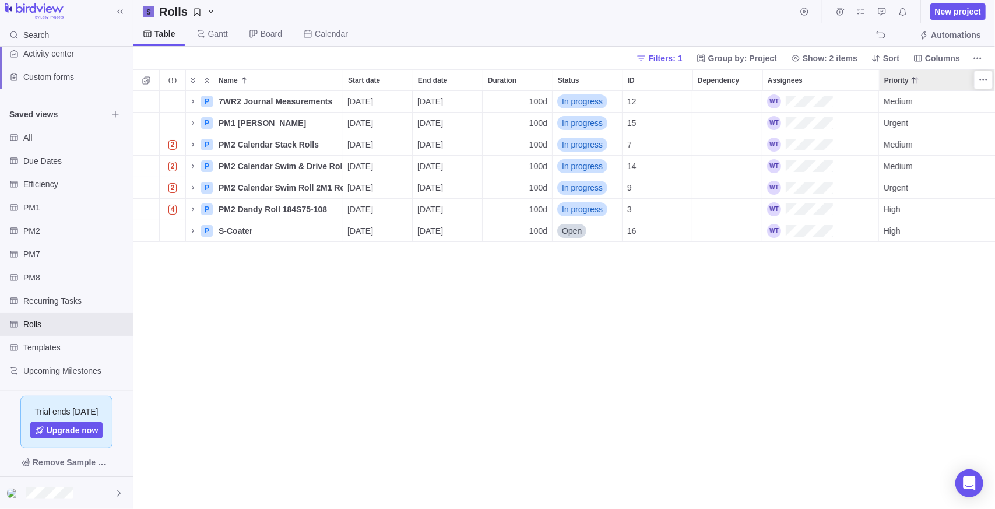
scroll to position [0, 1]
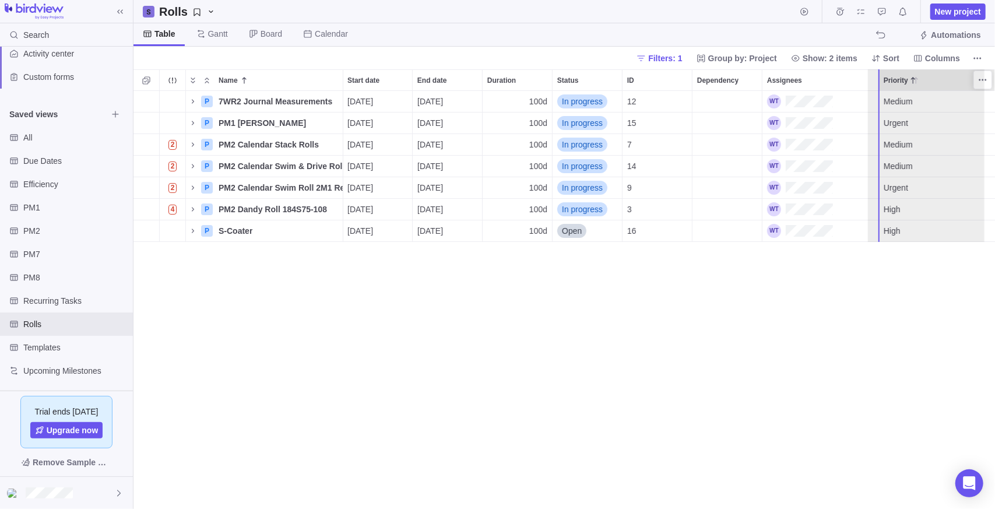
drag, startPoint x: 946, startPoint y: 82, endPoint x: 931, endPoint y: 82, distance: 15.2
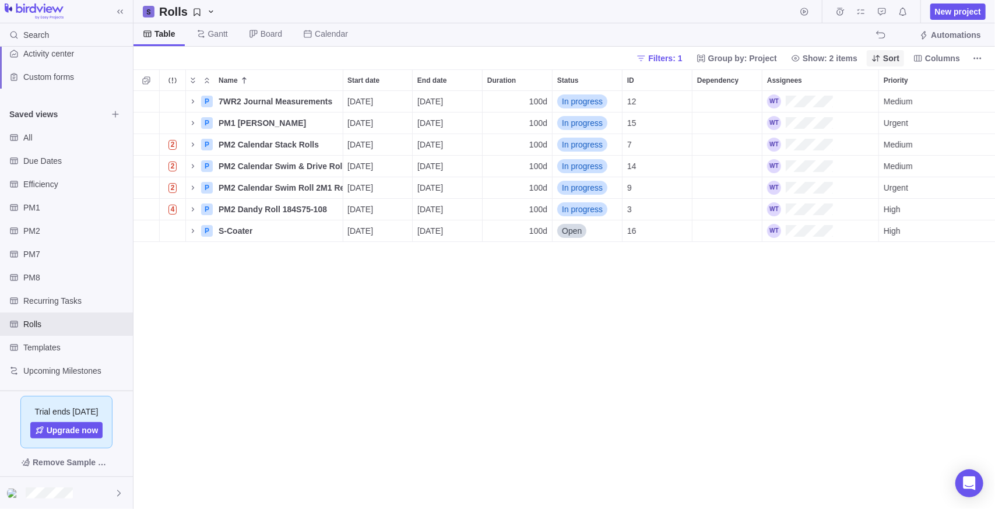
click at [505, 57] on span "Sort" at bounding box center [891, 58] width 16 height 12
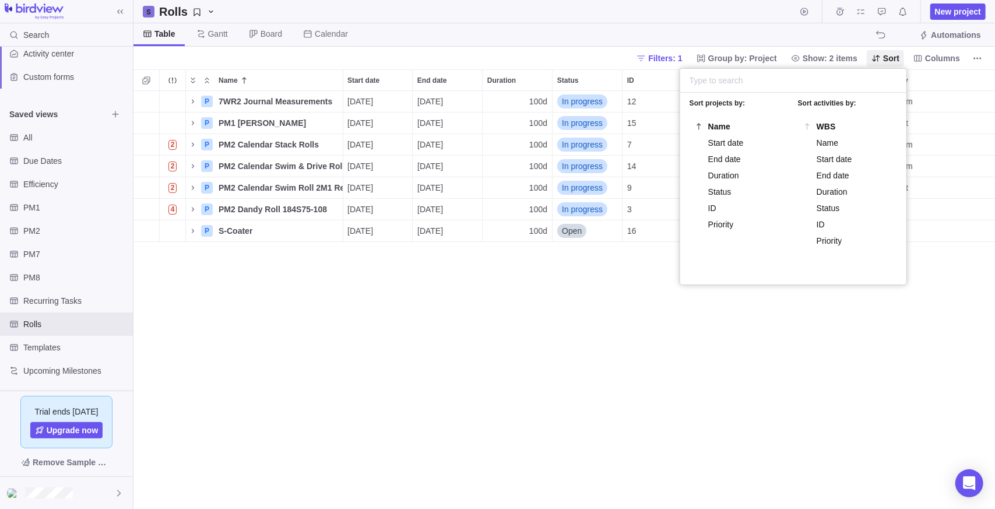
click at [505, 57] on body "Search Time logs history Resources Reports Dashboard BI dashboards Main Activit…" at bounding box center [497, 254] width 995 height 509
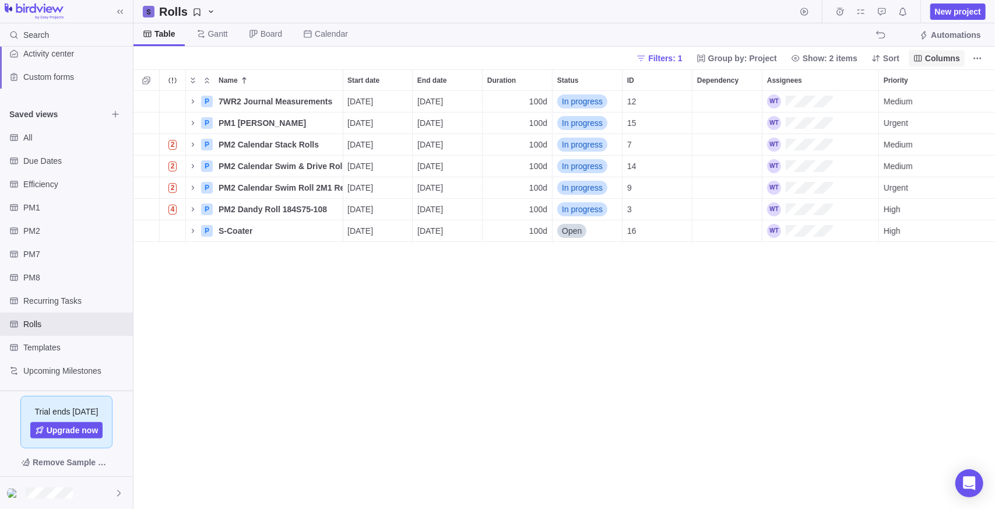
click at [505, 56] on span "Columns" at bounding box center [942, 58] width 35 height 12
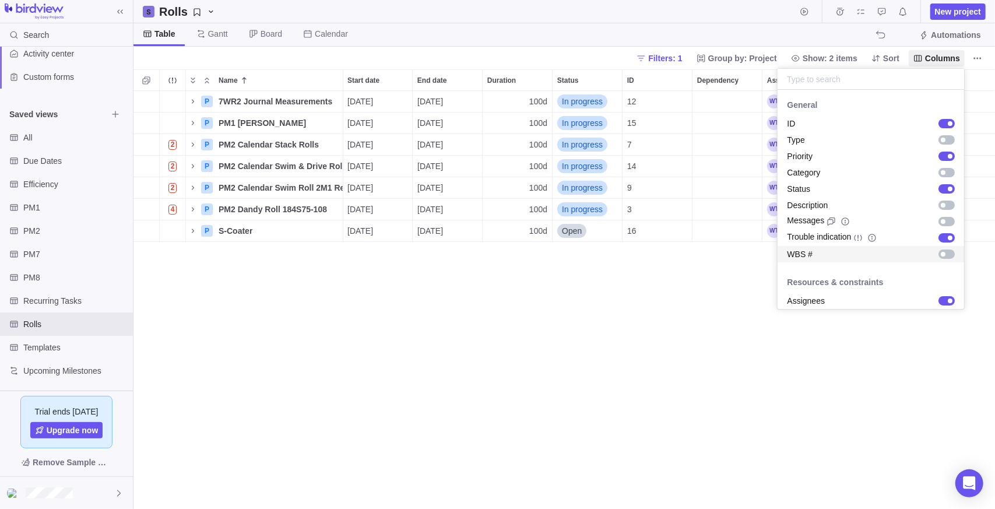
click at [505, 330] on body "Search Time logs history Resources Reports Dashboard BI dashboards Main Activit…" at bounding box center [497, 254] width 995 height 509
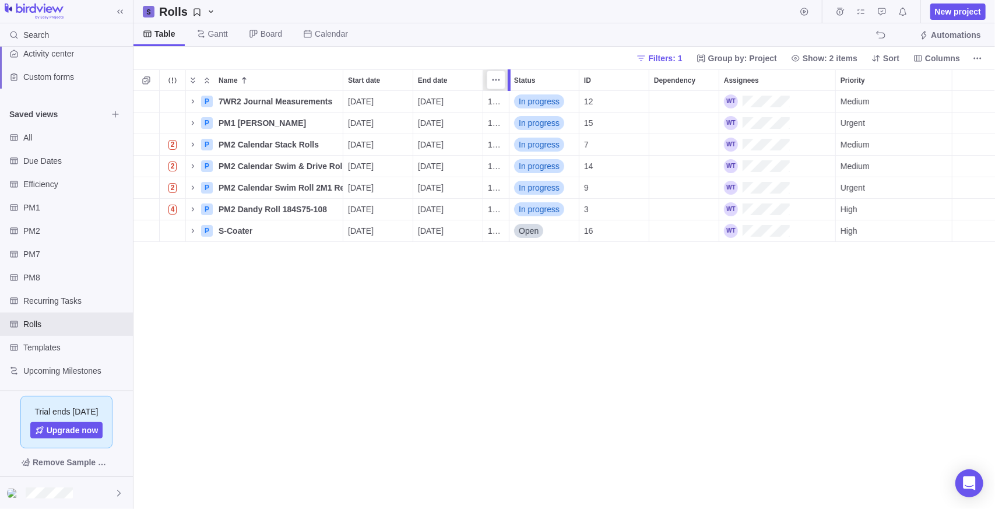
scroll to position [0, 0]
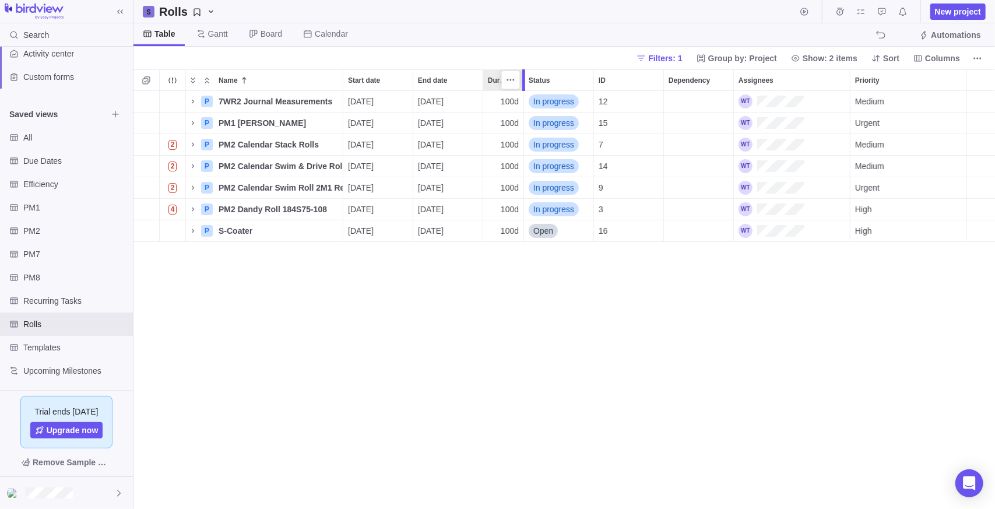
drag, startPoint x: 551, startPoint y: 76, endPoint x: 525, endPoint y: 78, distance: 26.3
click at [505, 78] on div at bounding box center [525, 80] width 9 height 22
click at [505, 316] on div "P 7WR2 Journal Measurements Details [DATE] [DATE] 100d In progress 12 Medium P …" at bounding box center [564, 300] width 862 height 419
drag, startPoint x: 768, startPoint y: 272, endPoint x: 800, endPoint y: 251, distance: 37.8
click at [505, 272] on div "P 7WR2 Journal Measurements Details [DATE] [DATE] 100d In progress 12 Medium P …" at bounding box center [564, 300] width 862 height 419
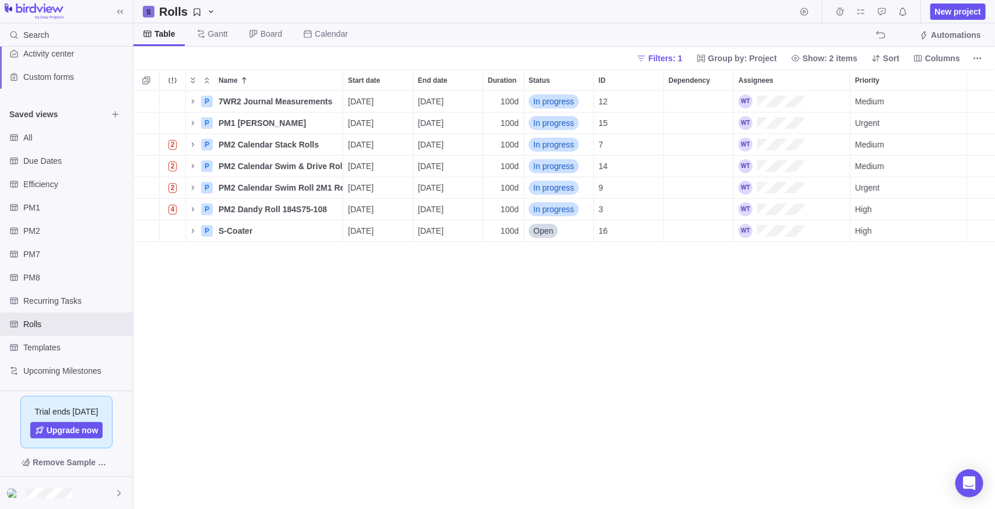
click at [372, 379] on div "P 7WR2 Journal Measurements Details [DATE] [DATE] 100d In progress 12 Medium P …" at bounding box center [564, 300] width 862 height 419
